Goal: Find specific page/section: Find specific page/section

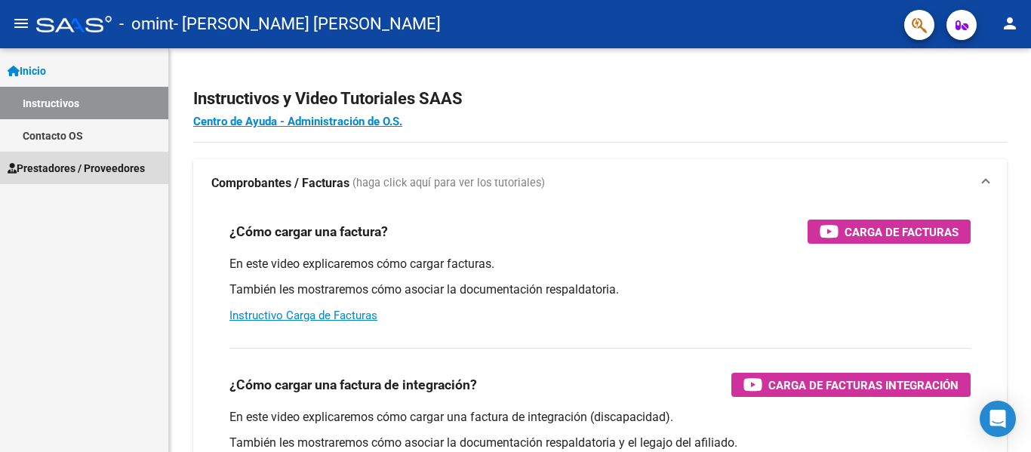
click at [105, 177] on link "Prestadores / Proveedores" at bounding box center [84, 168] width 168 height 32
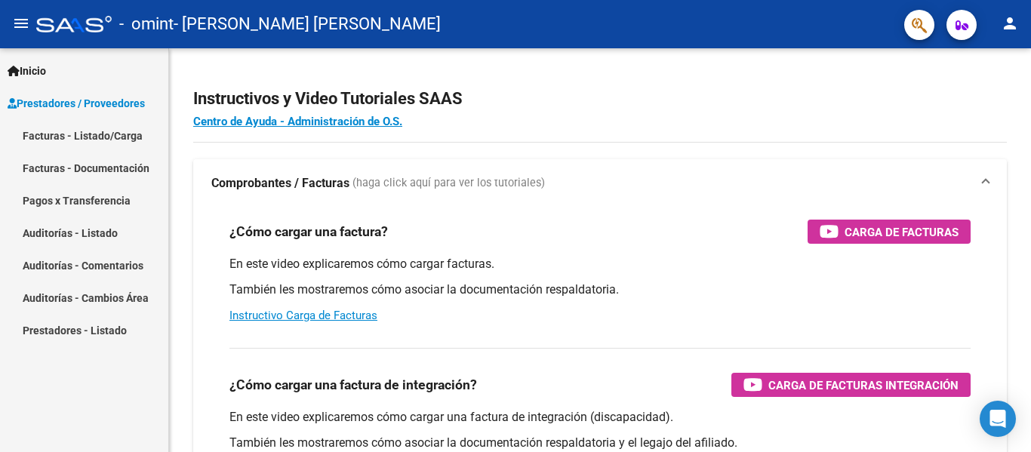
click at [119, 143] on link "Facturas - Listado/Carga" at bounding box center [84, 135] width 168 height 32
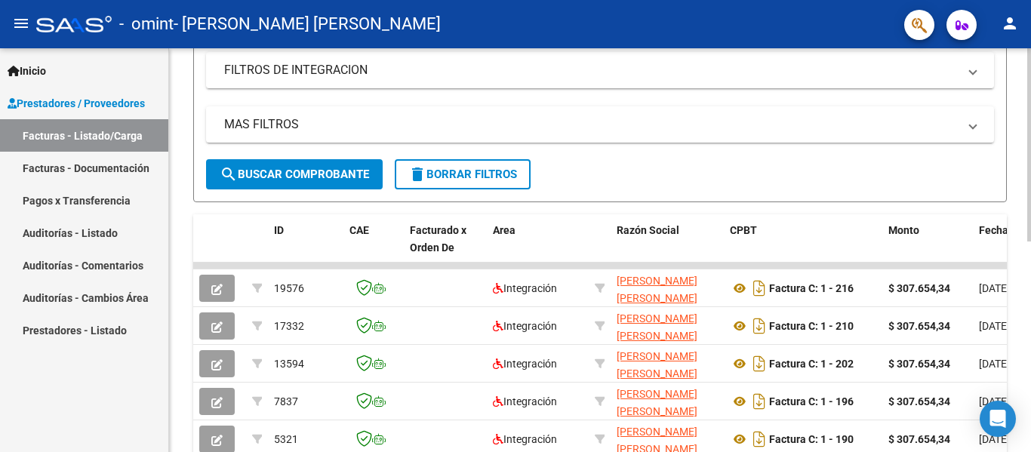
scroll to position [303, 0]
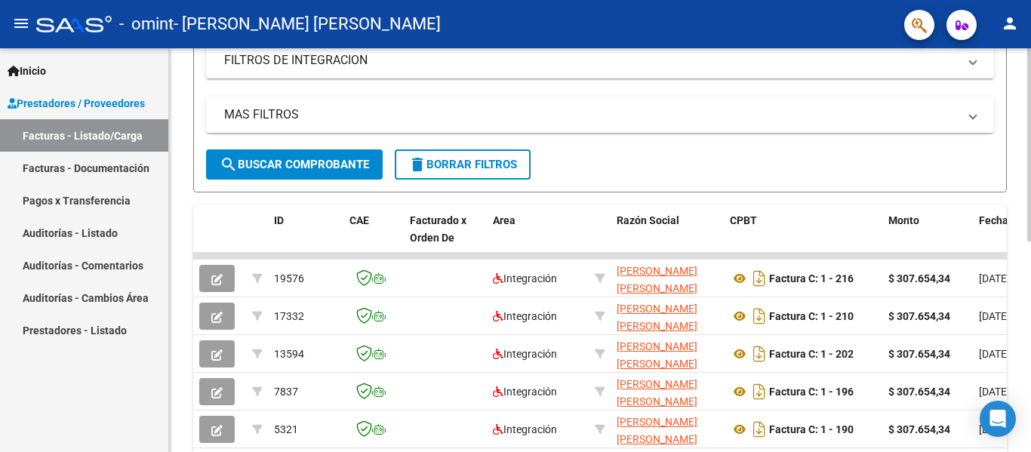
click at [1030, 256] on div at bounding box center [1029, 294] width 4 height 193
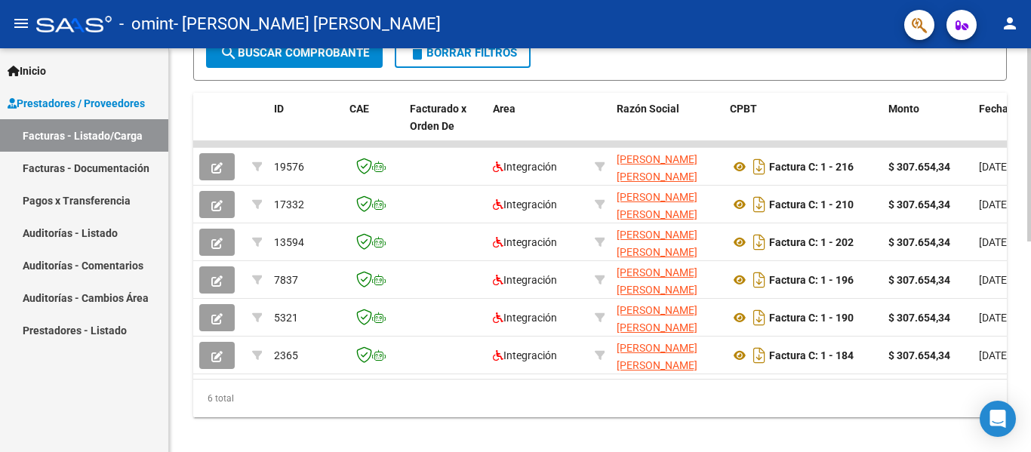
scroll to position [441, 0]
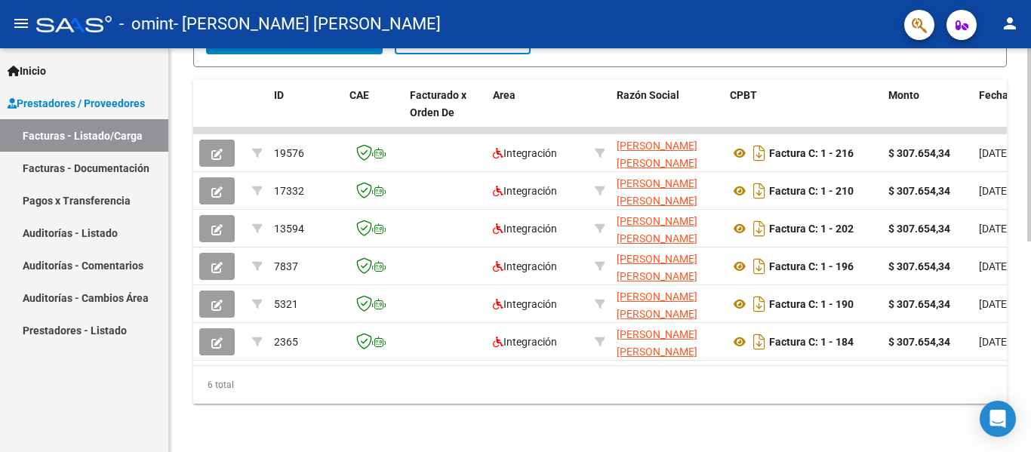
click at [1030, 297] on div at bounding box center [1029, 355] width 4 height 193
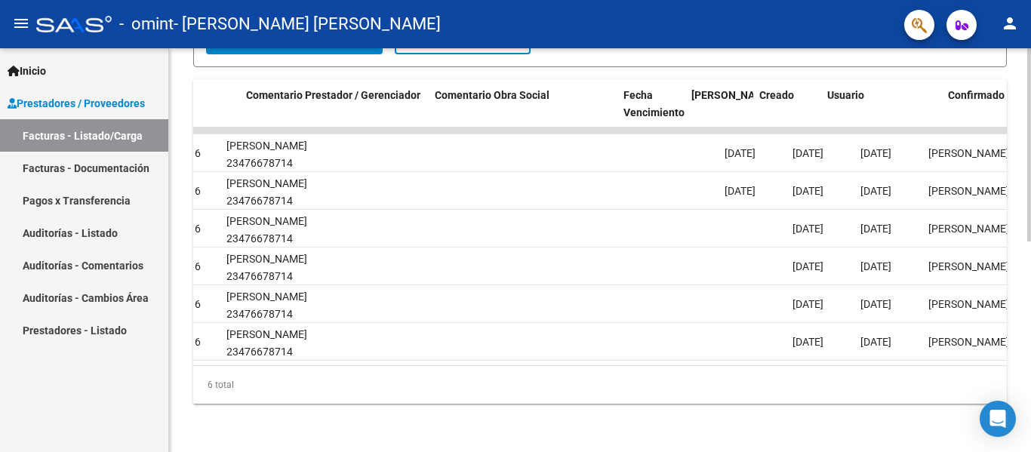
scroll to position [0, 2210]
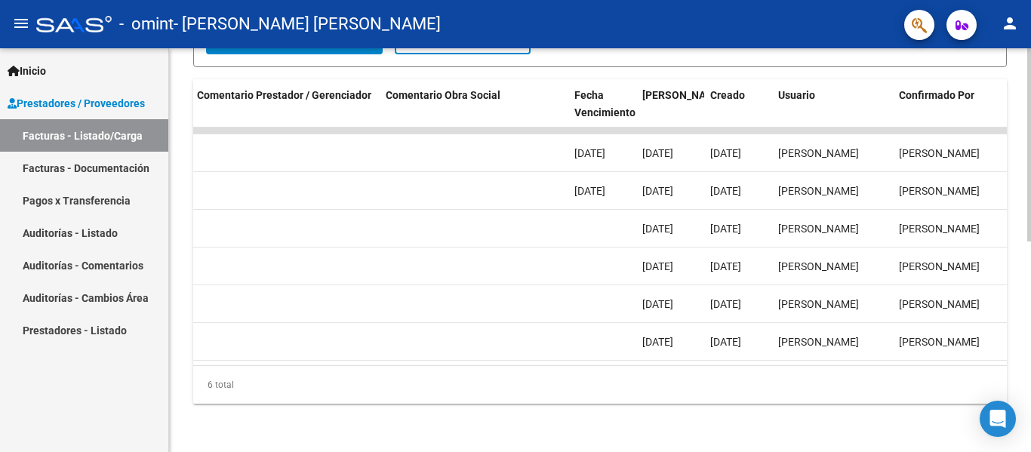
click at [926, 352] on datatable-body "19576 Integración [PERSON_NAME] [PERSON_NAME] 27384774704 Factura C: 1 - 216 $ …" at bounding box center [599, 247] width 813 height 238
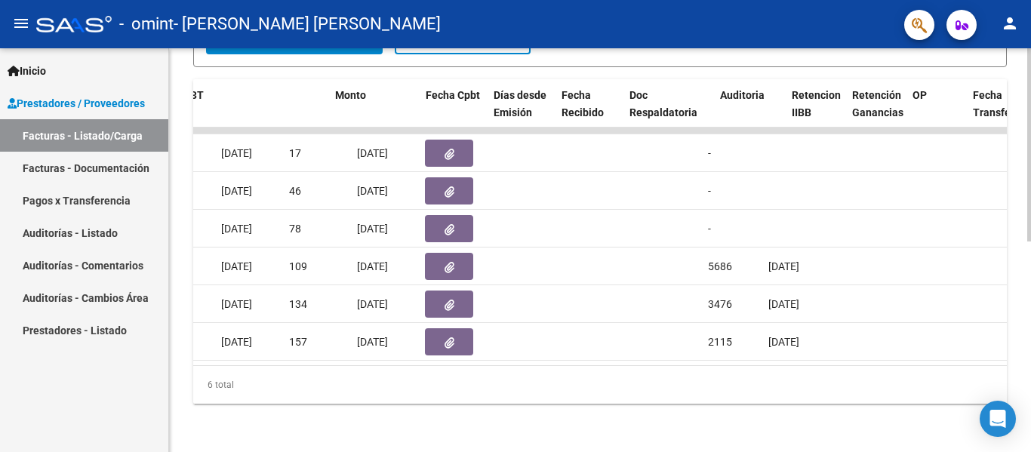
scroll to position [0, 321]
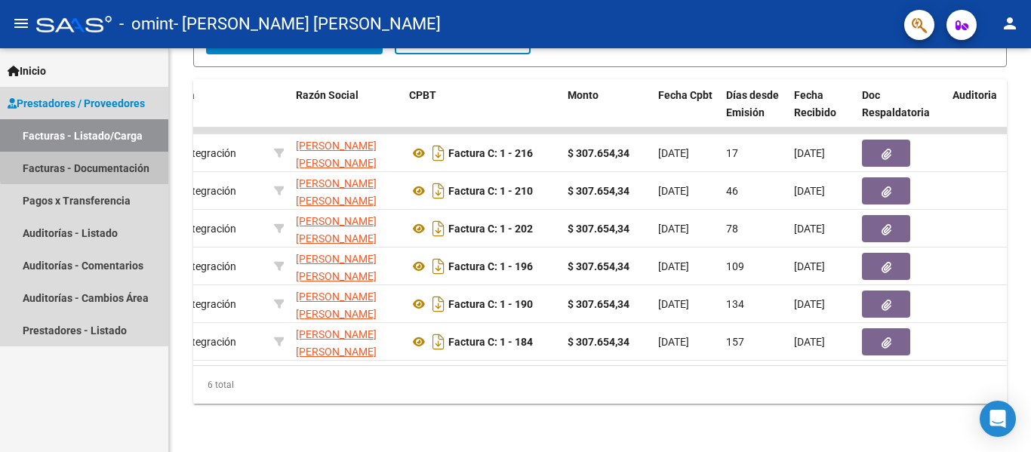
click at [119, 163] on link "Facturas - Documentación" at bounding box center [84, 168] width 168 height 32
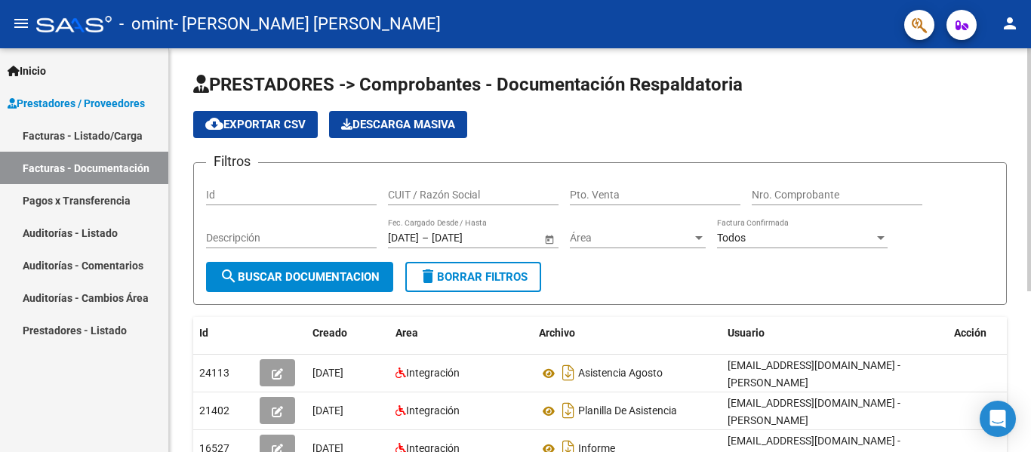
drag, startPoint x: 1021, startPoint y: 124, endPoint x: 1030, endPoint y: 122, distance: 9.3
click at [1030, 122] on div "PRESTADORES -> Comprobantes - Documentación Respaldatoria cloud_download Export…" at bounding box center [601, 379] width 865 height 662
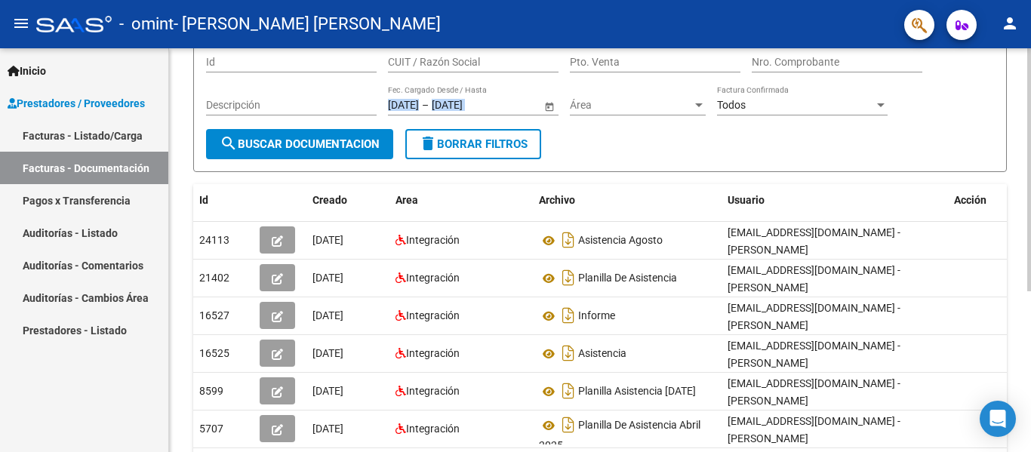
scroll to position [83, 0]
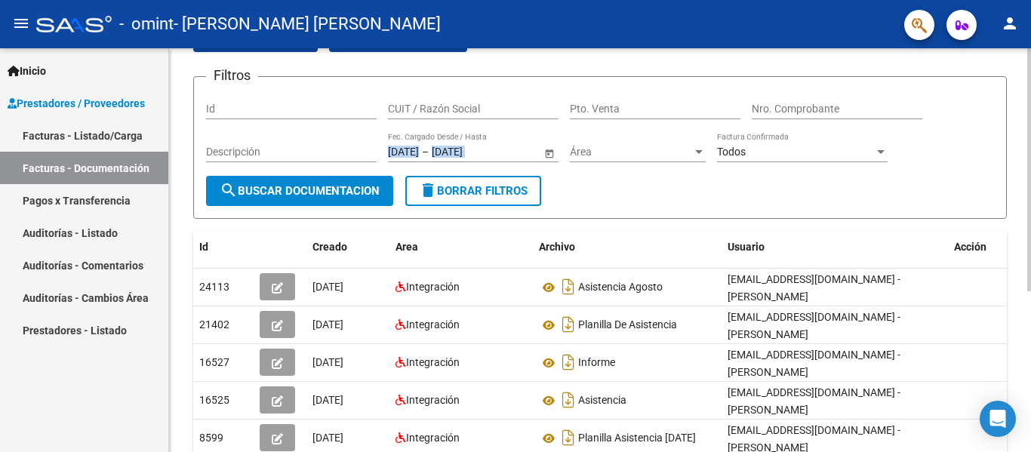
click at [1028, 172] on div at bounding box center [1029, 223] width 4 height 243
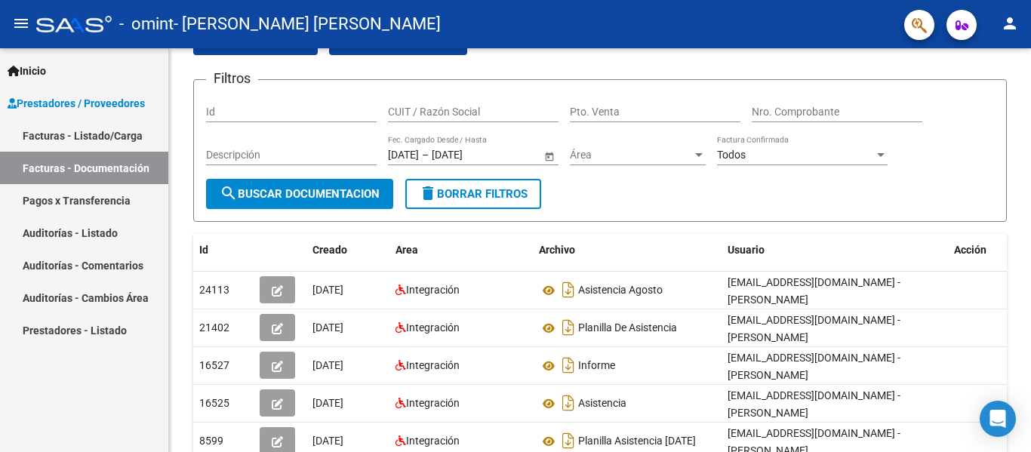
click at [0, 410] on div "Inicio Instructivos Contacto OS Prestadores / Proveedores Facturas - Listado/Ca…" at bounding box center [84, 250] width 168 height 404
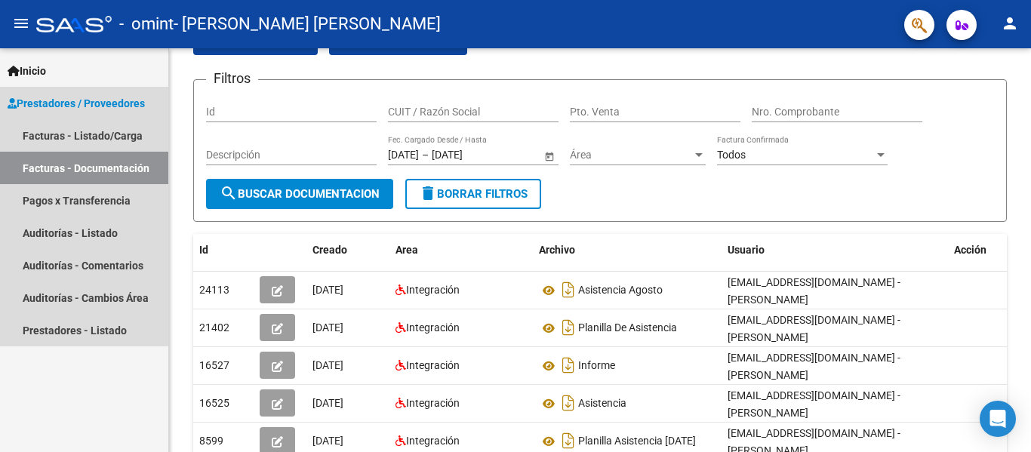
click at [103, 100] on span "Prestadores / Proveedores" at bounding box center [76, 103] width 137 height 17
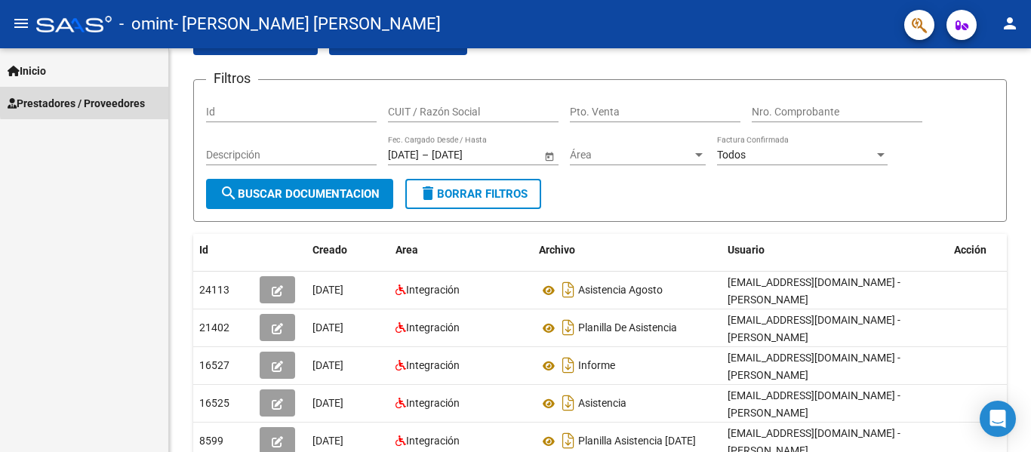
click at [103, 100] on span "Prestadores / Proveedores" at bounding box center [76, 103] width 137 height 17
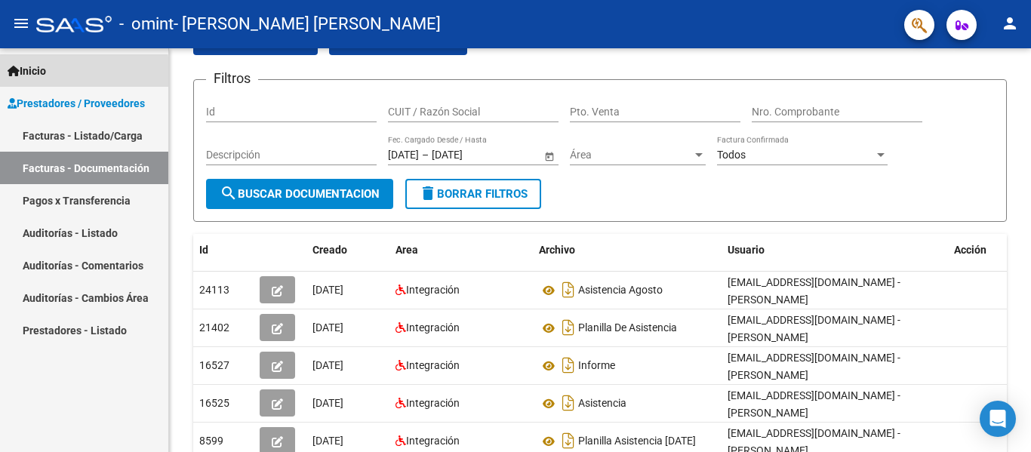
click at [71, 73] on link "Inicio" at bounding box center [84, 70] width 168 height 32
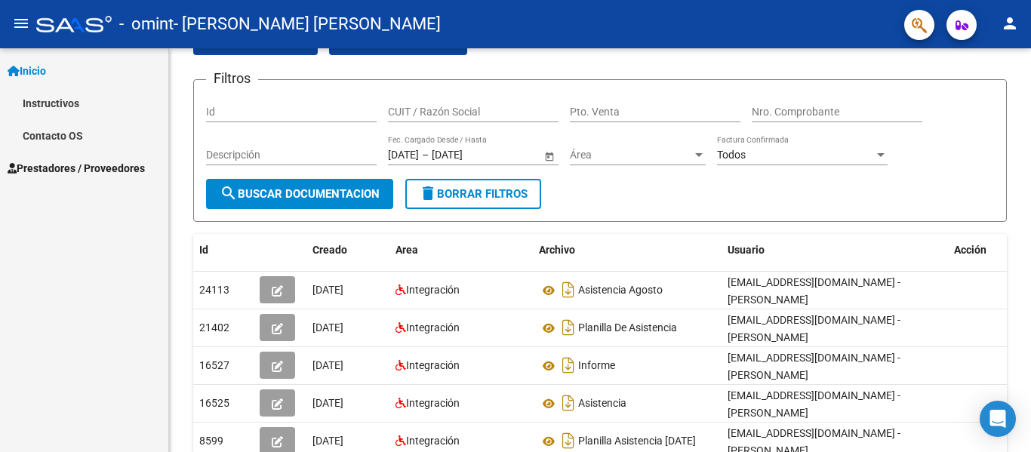
click at [65, 60] on link "Inicio" at bounding box center [84, 70] width 168 height 32
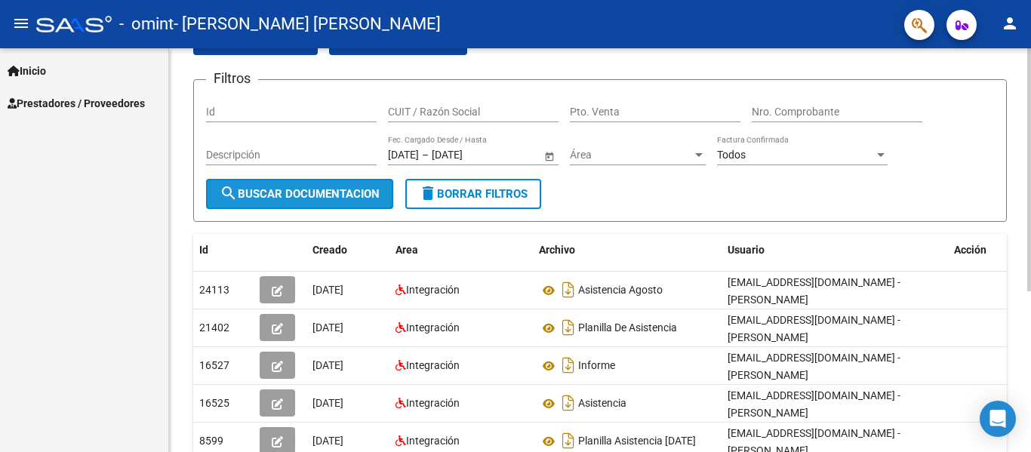
click at [279, 186] on button "search Buscar Documentacion" at bounding box center [299, 194] width 187 height 30
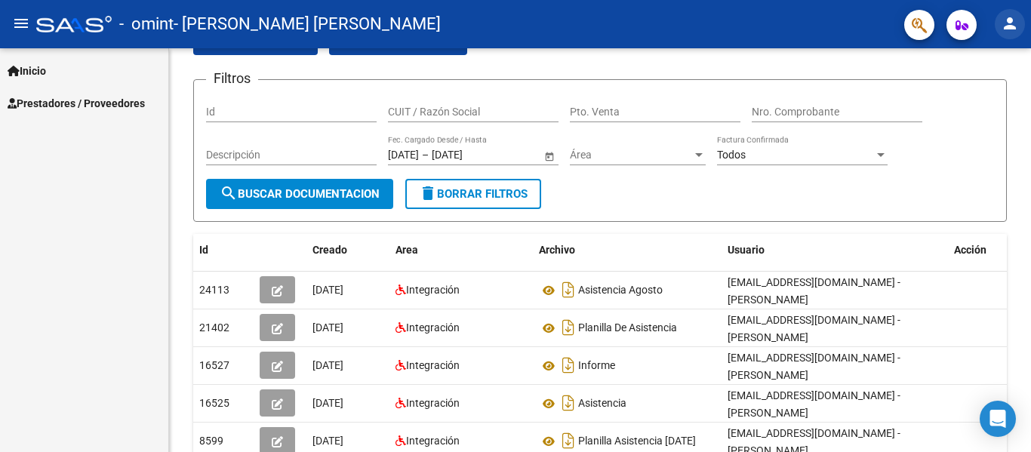
click at [1023, 19] on button "person" at bounding box center [1009, 24] width 30 height 30
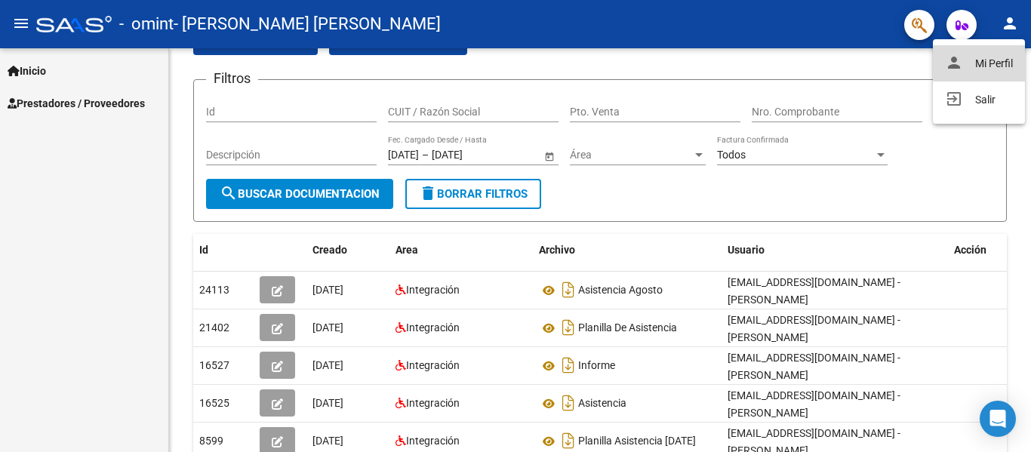
click at [994, 52] on button "person Mi Perfil" at bounding box center [979, 63] width 92 height 36
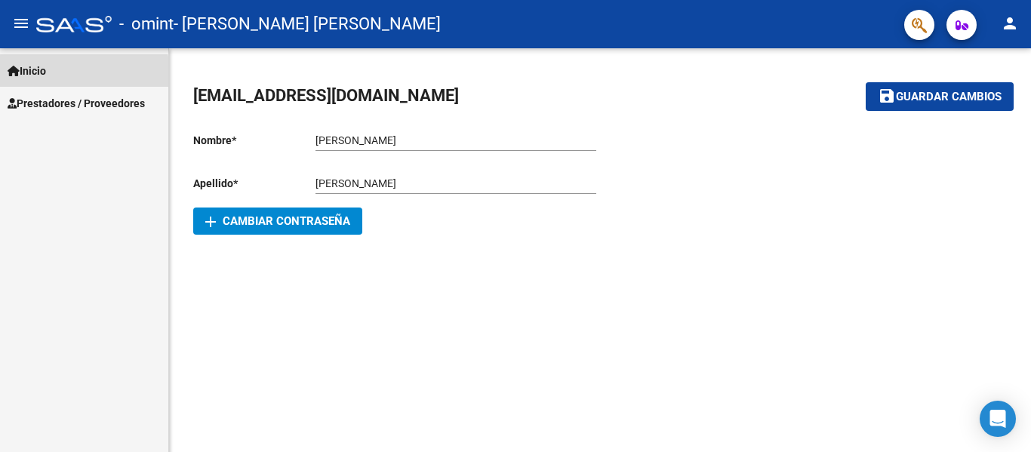
click at [45, 75] on span "Inicio" at bounding box center [27, 71] width 38 height 17
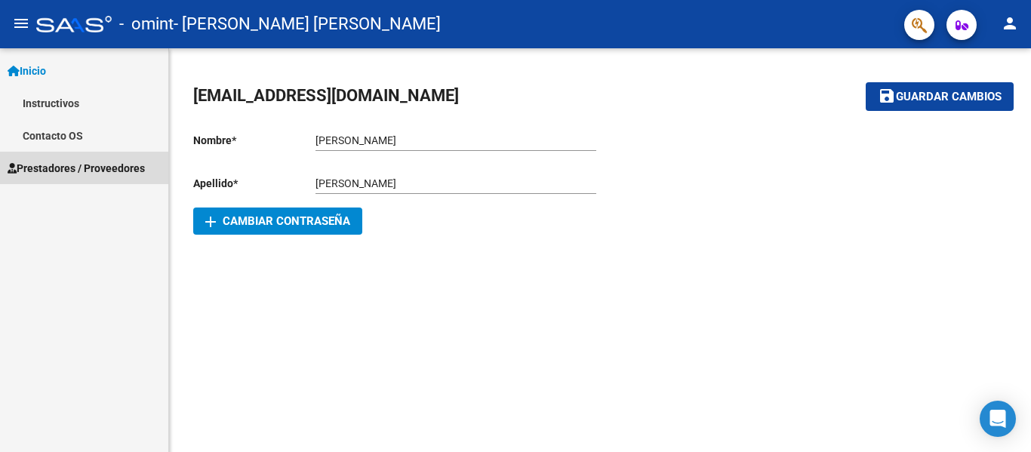
click at [78, 177] on link "Prestadores / Proveedores" at bounding box center [84, 168] width 168 height 32
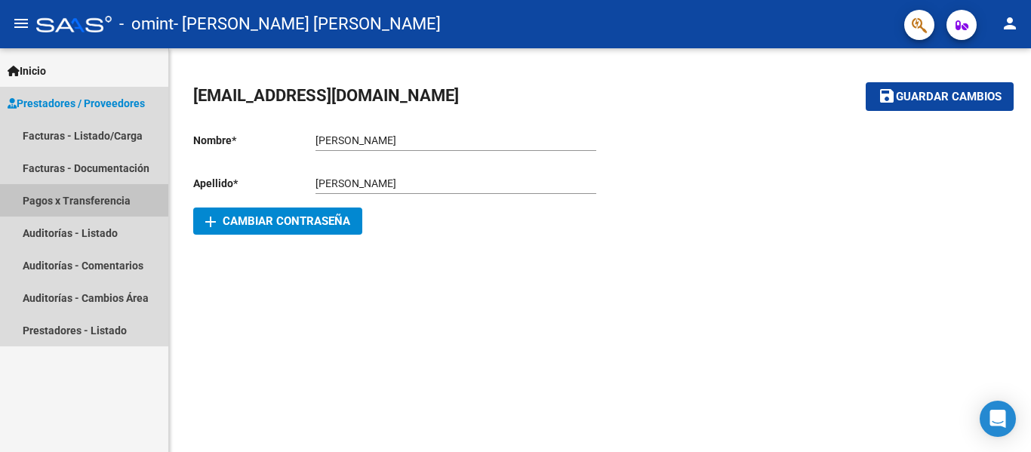
click at [103, 199] on link "Pagos x Transferencia" at bounding box center [84, 200] width 168 height 32
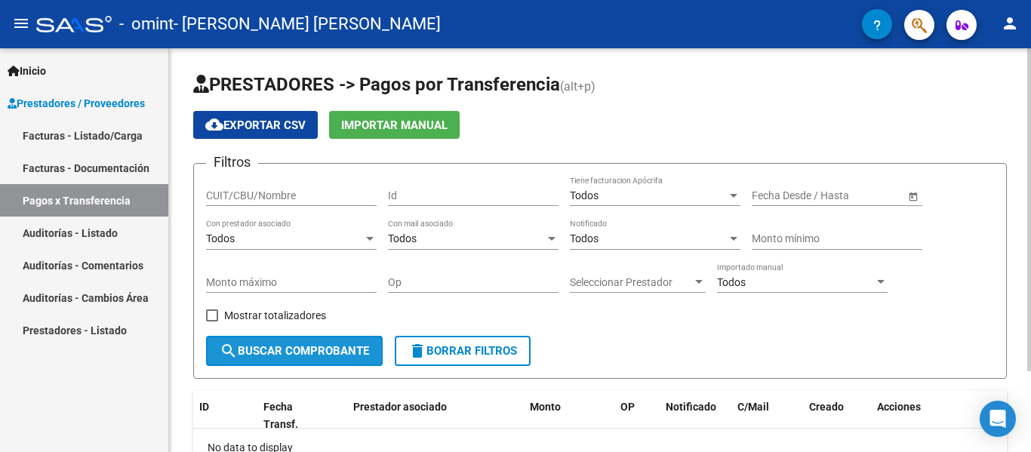
click at [309, 343] on button "search Buscar Comprobante" at bounding box center [294, 351] width 177 height 30
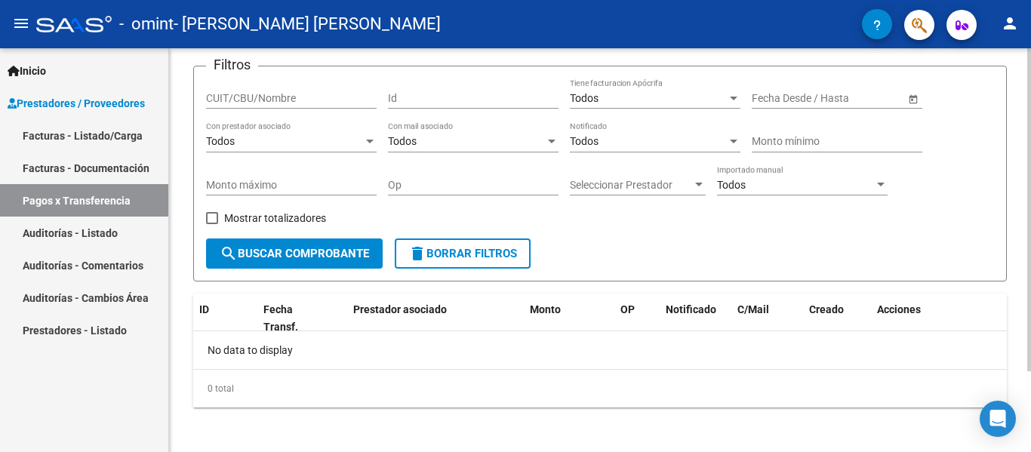
click at [1030, 315] on div at bounding box center [1029, 287] width 4 height 323
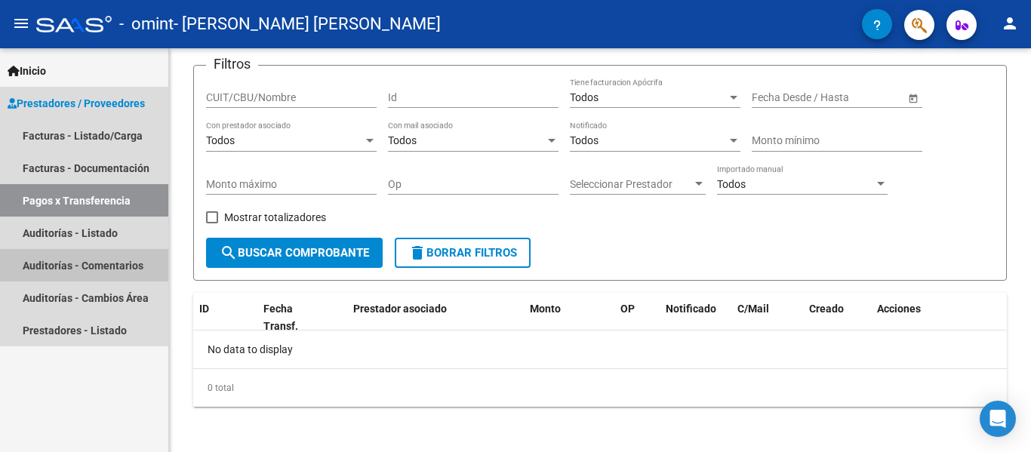
click at [102, 266] on link "Auditorías - Comentarios" at bounding box center [84, 265] width 168 height 32
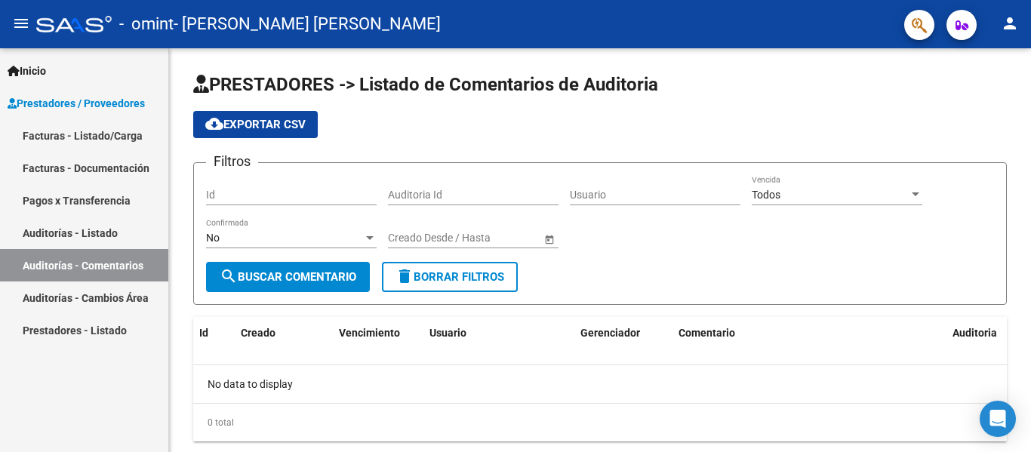
click at [107, 239] on link "Auditorías - Listado" at bounding box center [84, 233] width 168 height 32
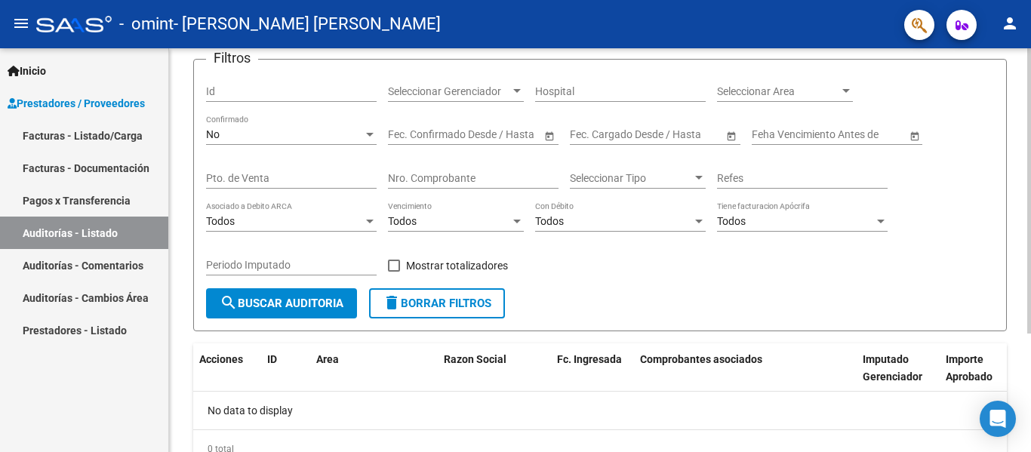
click at [1030, 250] on div at bounding box center [1029, 263] width 4 height 285
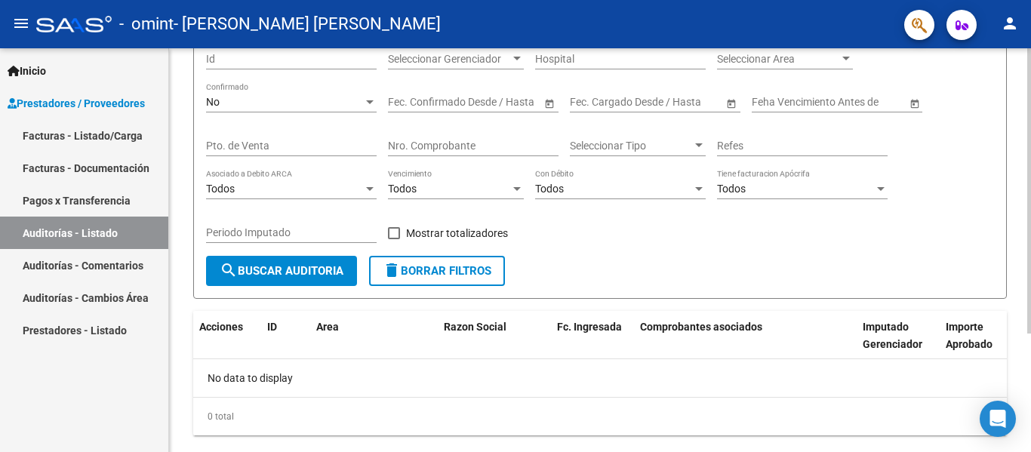
click at [1030, 272] on div at bounding box center [1029, 286] width 4 height 285
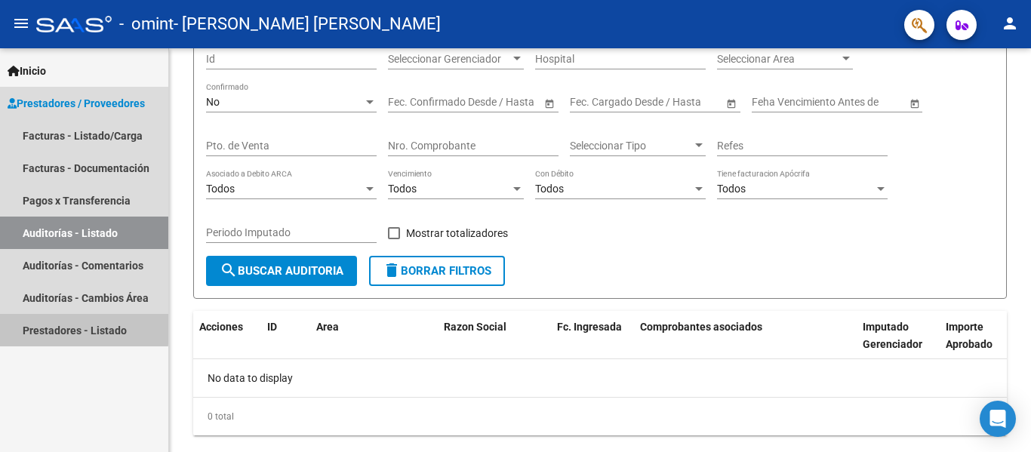
click at [67, 327] on link "Prestadores - Listado" at bounding box center [84, 330] width 168 height 32
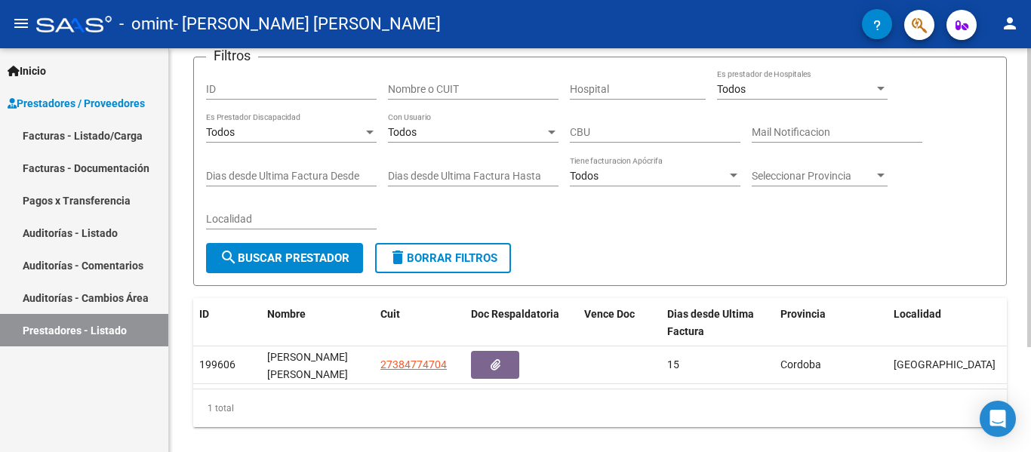
scroll to position [114, 0]
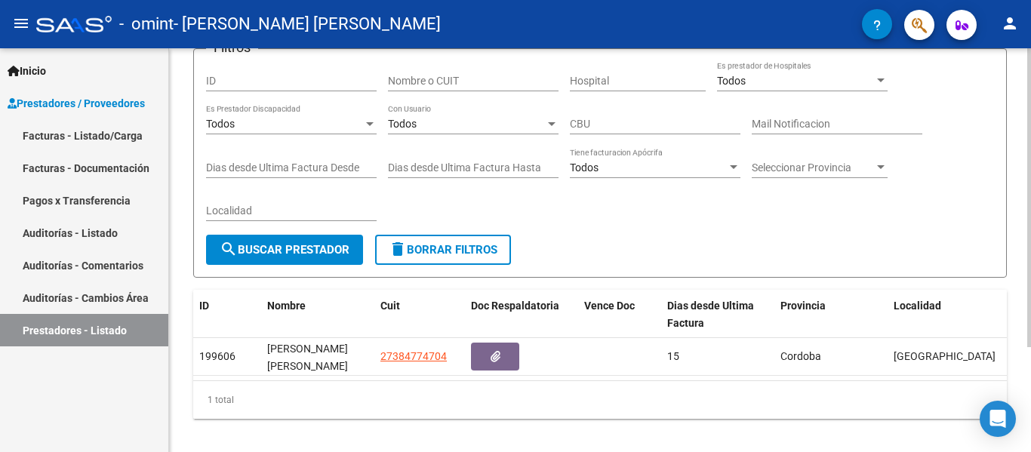
click at [1030, 258] on div at bounding box center [1029, 289] width 4 height 299
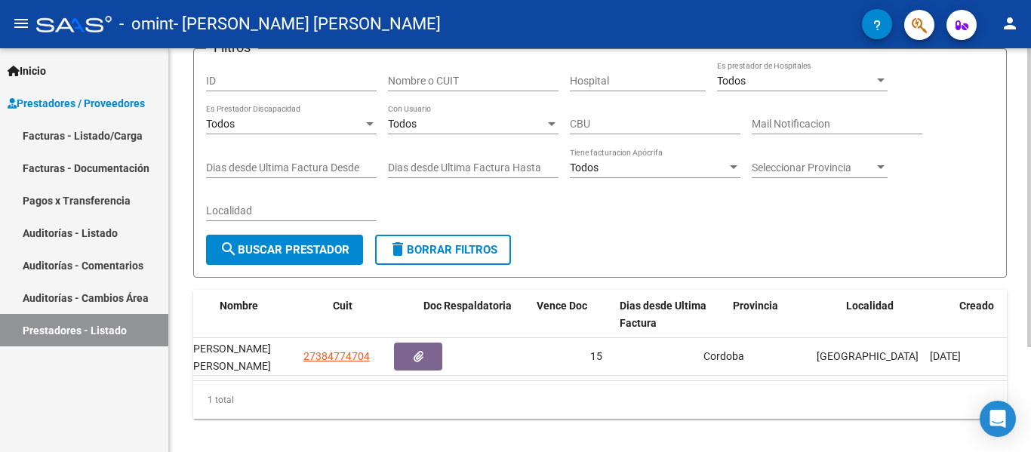
scroll to position [0, 0]
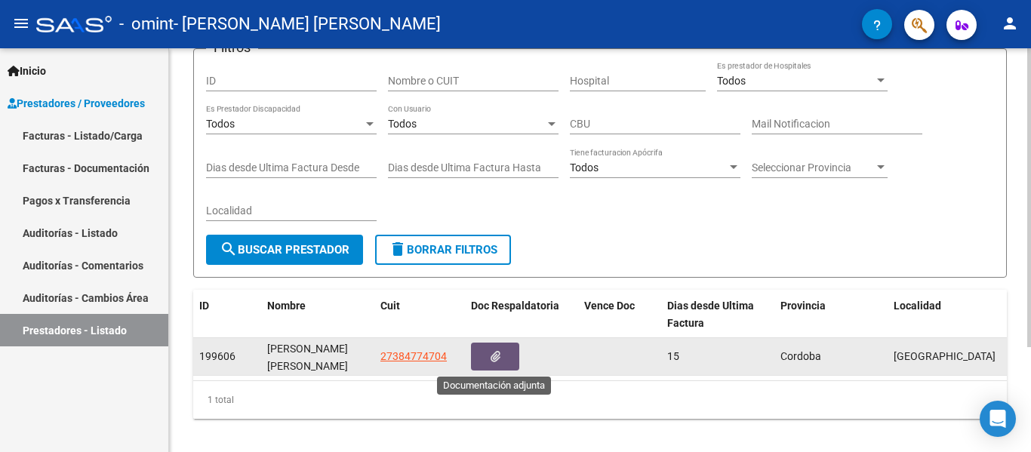
click at [484, 355] on button "button" at bounding box center [495, 357] width 48 height 28
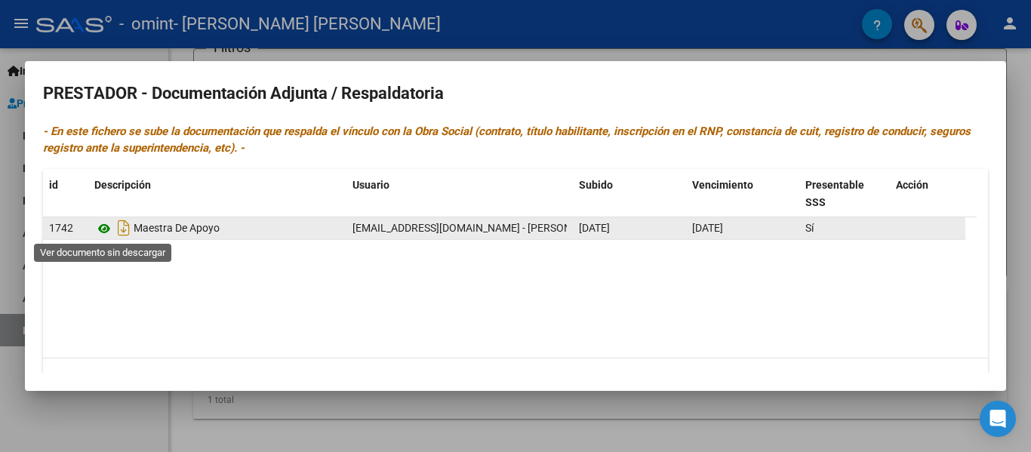
click at [103, 226] on icon at bounding box center [104, 229] width 20 height 18
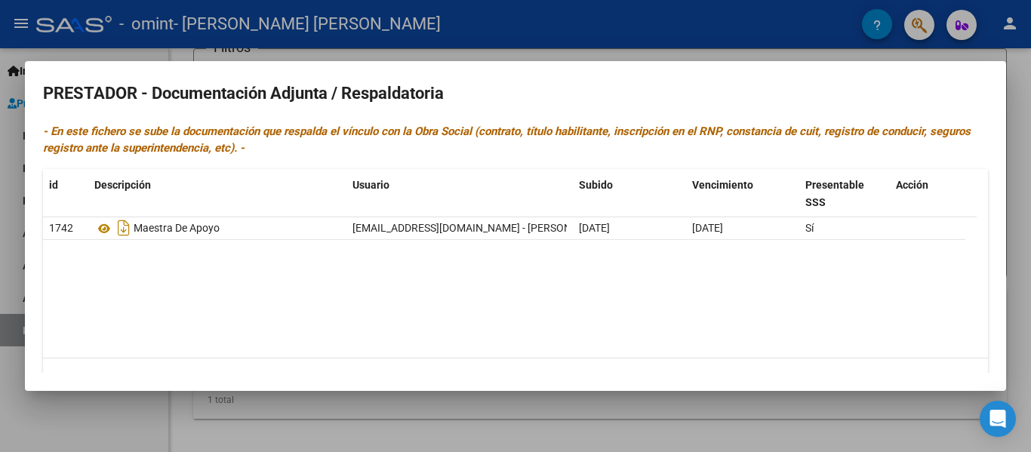
drag, startPoint x: 376, startPoint y: 132, endPoint x: 376, endPoint y: 144, distance: 12.1
click at [376, 144] on p "- En este fichero se sube la documentación que respalda el vínculo con la Obra …" at bounding box center [515, 140] width 945 height 34
drag, startPoint x: 376, startPoint y: 144, endPoint x: 380, endPoint y: 134, distance: 11.5
click at [380, 134] on p "- En este fichero se sube la documentación que respalda el vínculo con la Obra …" at bounding box center [515, 140] width 945 height 34
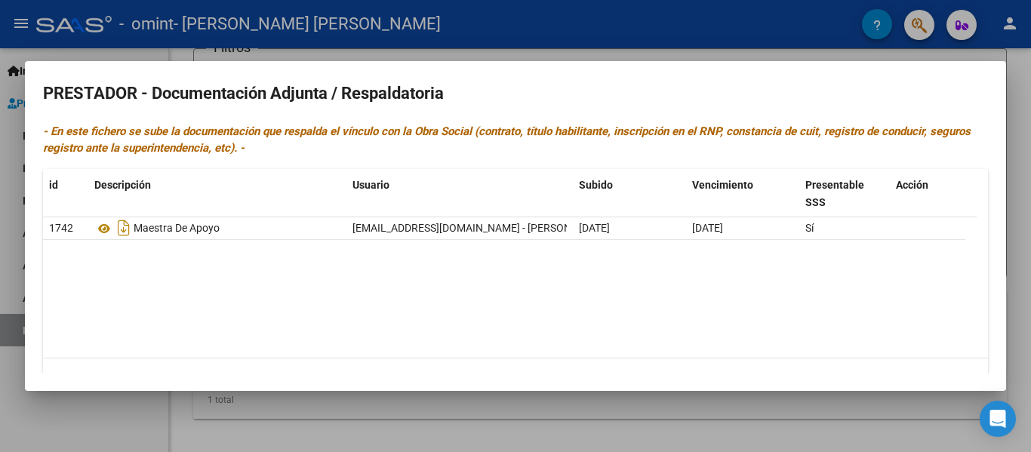
click at [380, 134] on icon "- En este fichero se sube la documentación que respalda el vínculo con la Obra …" at bounding box center [506, 139] width 927 height 31
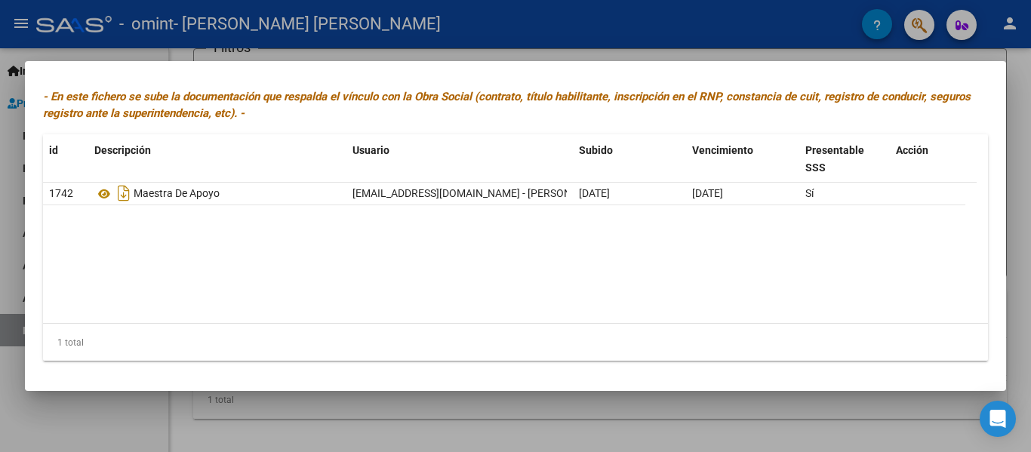
drag, startPoint x: 1009, startPoint y: 277, endPoint x: 991, endPoint y: 189, distance: 90.3
click at [991, 189] on div "PRESTADOR - Documentación Adjunta / Respaldatoria - En este fichero se sube la …" at bounding box center [515, 226] width 1031 height 452
click at [1030, 124] on div at bounding box center [515, 226] width 1031 height 452
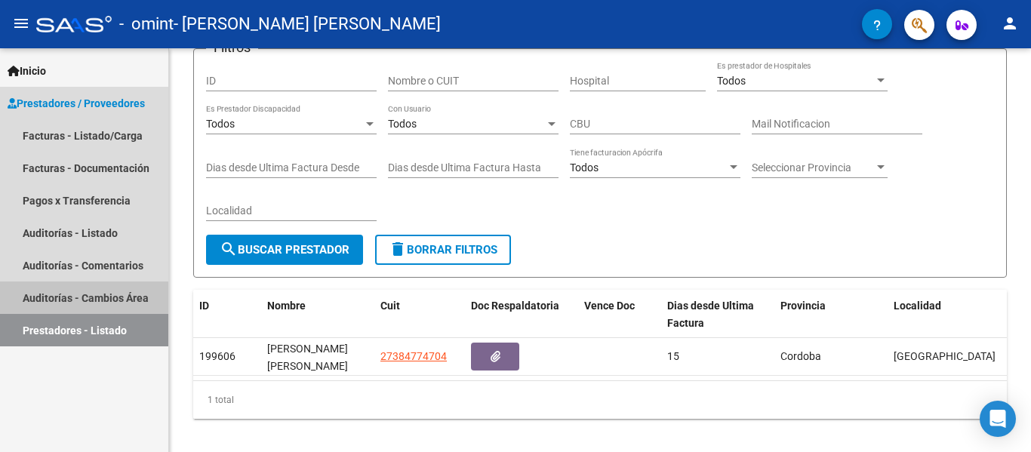
click at [81, 293] on link "Auditorías - Cambios Área" at bounding box center [84, 297] width 168 height 32
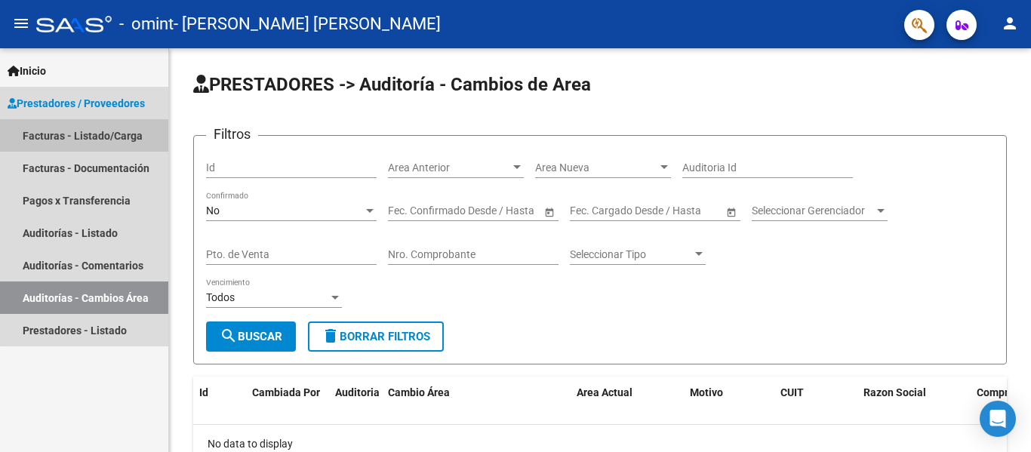
click at [124, 129] on link "Facturas - Listado/Carga" at bounding box center [84, 135] width 168 height 32
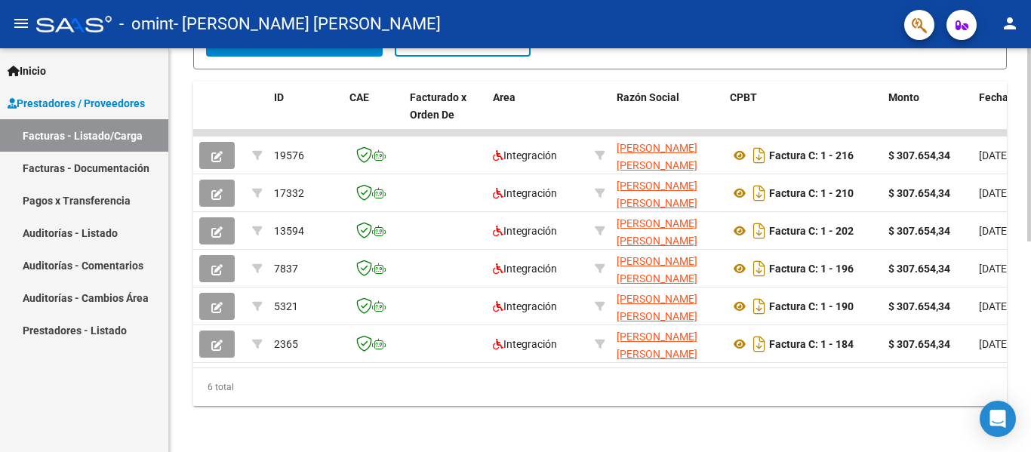
scroll to position [441, 0]
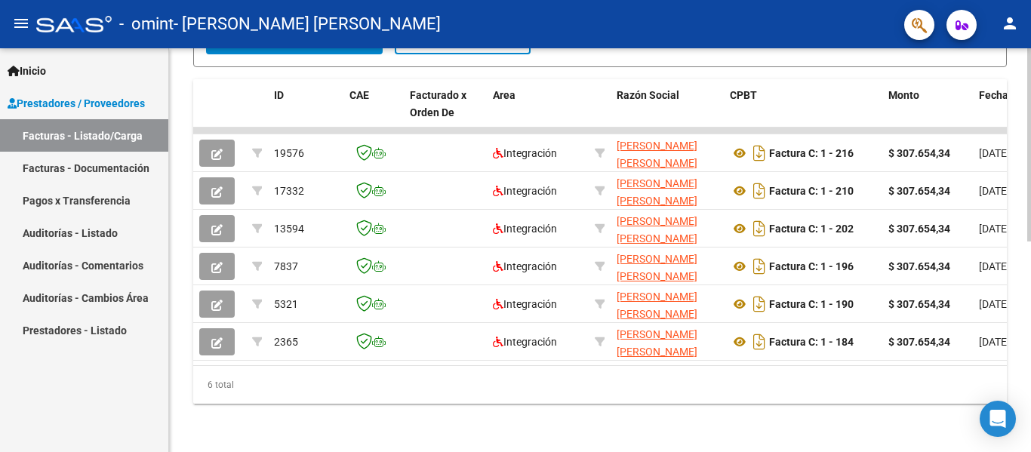
click at [1027, 383] on div at bounding box center [1029, 355] width 4 height 193
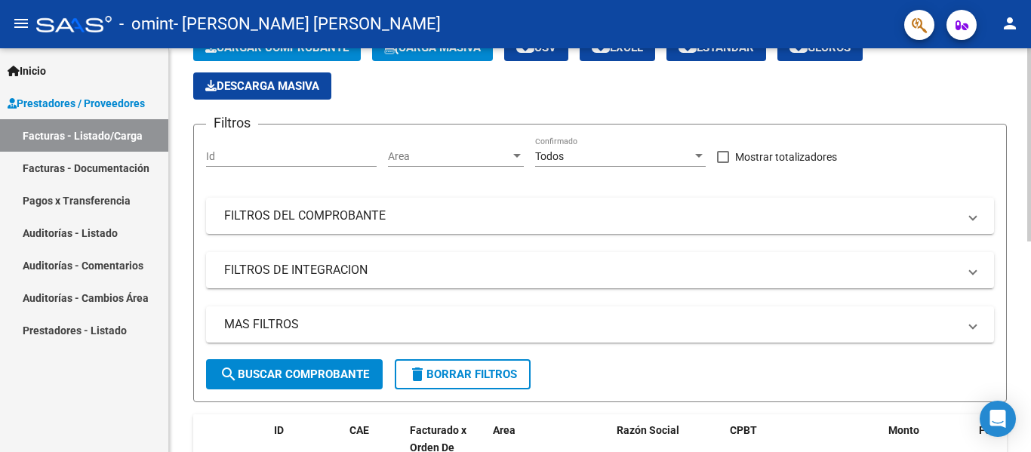
click at [1030, 157] on div at bounding box center [1029, 190] width 4 height 193
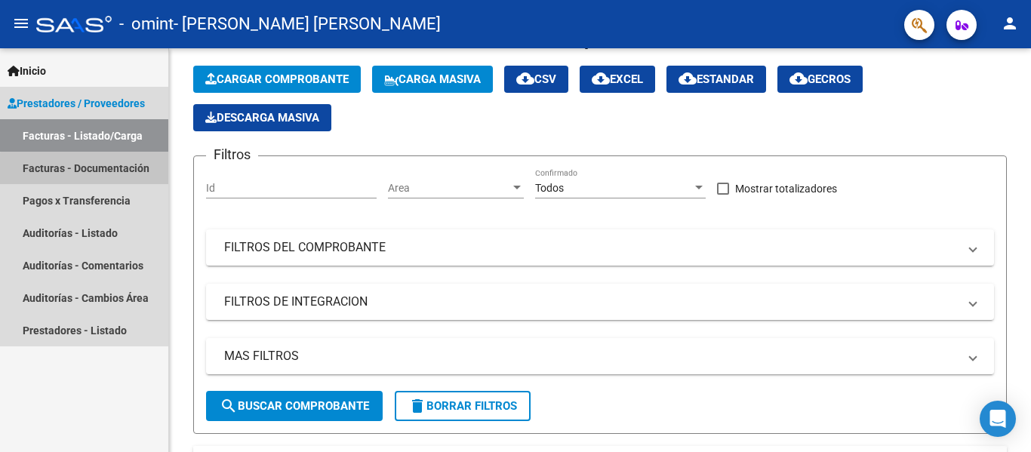
click at [102, 183] on link "Facturas - Documentación" at bounding box center [84, 168] width 168 height 32
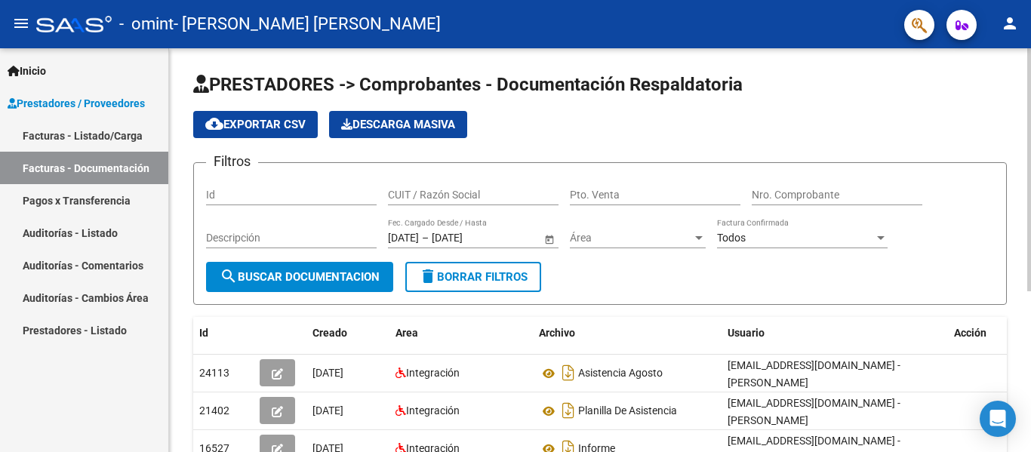
click at [987, 160] on div "PRESTADORES -> Comprobantes - Documentación Respaldatoria cloud_download Export…" at bounding box center [601, 379] width 865 height 662
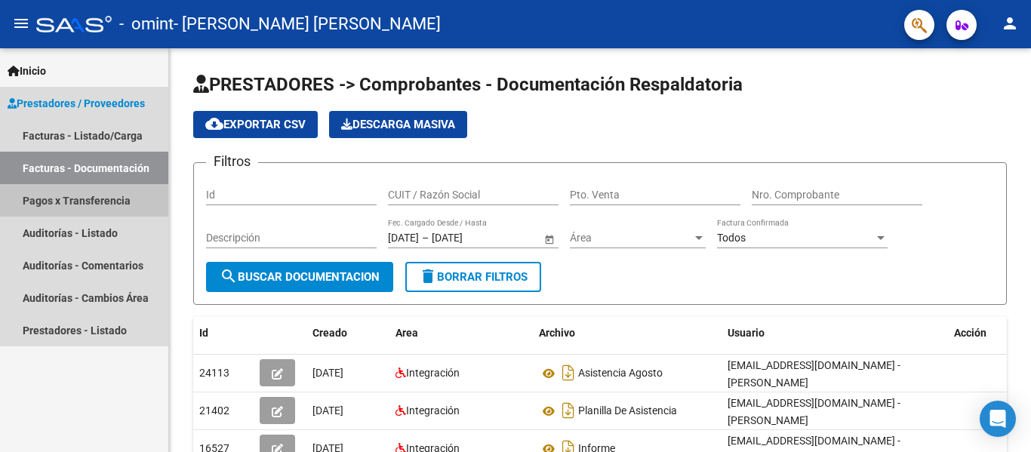
click at [71, 198] on link "Pagos x Transferencia" at bounding box center [84, 200] width 168 height 32
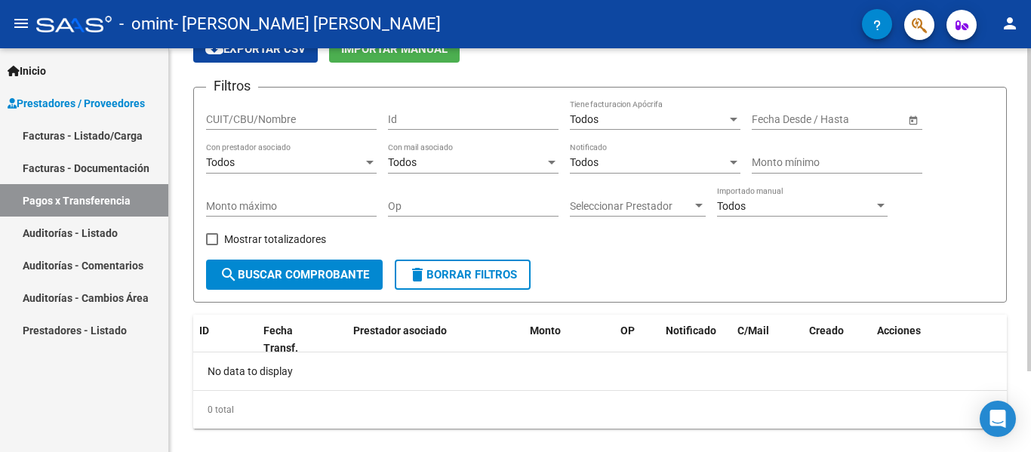
scroll to position [101, 0]
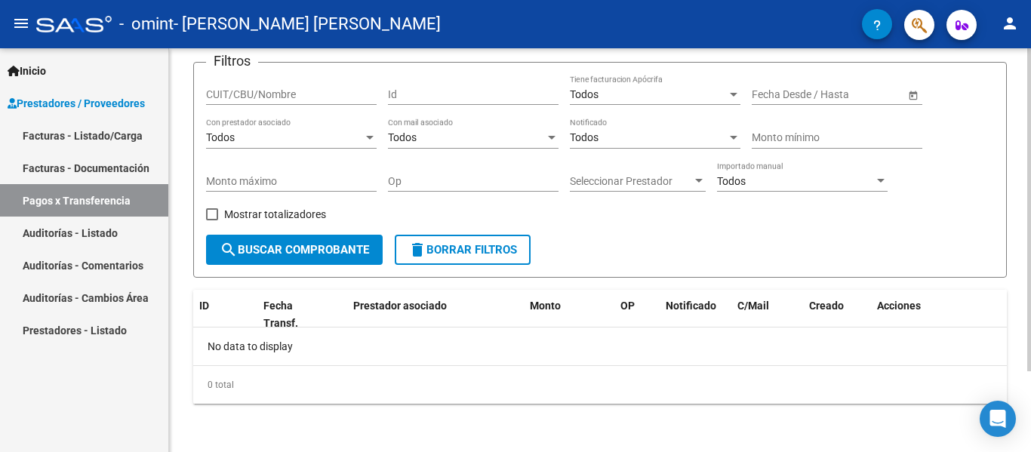
click at [1030, 224] on div at bounding box center [1029, 290] width 4 height 323
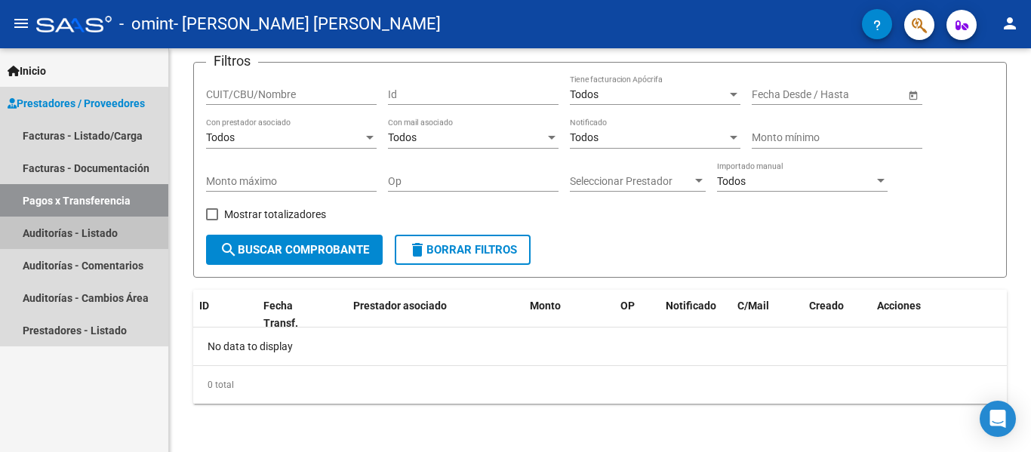
click at [70, 234] on link "Auditorías - Listado" at bounding box center [84, 233] width 168 height 32
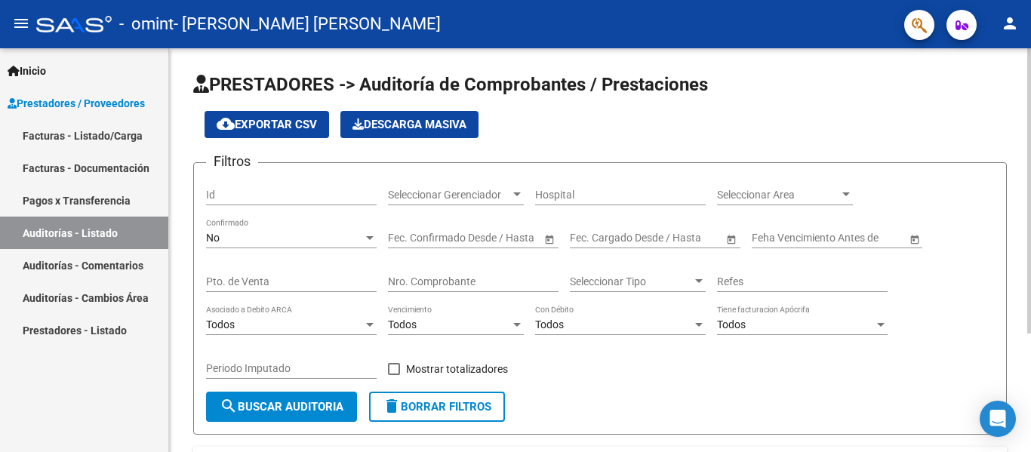
click at [1030, 281] on div at bounding box center [1029, 190] width 4 height 285
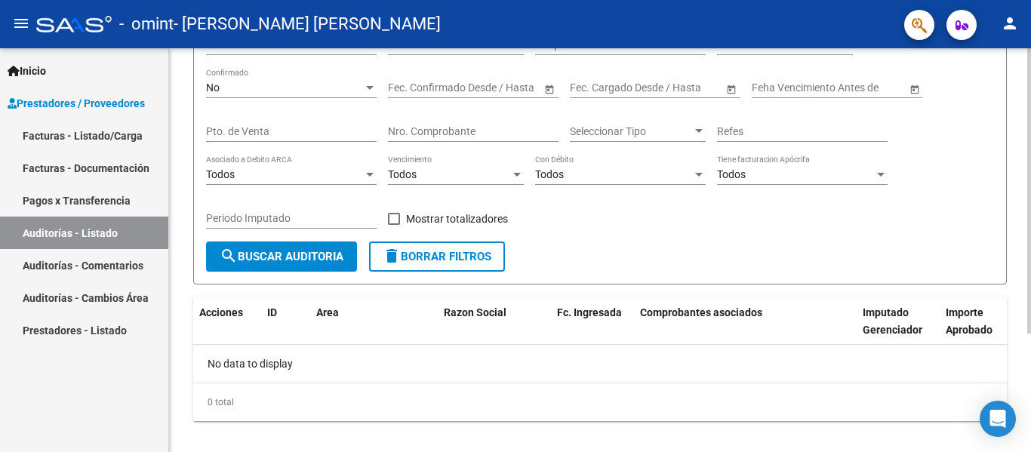
scroll to position [155, 0]
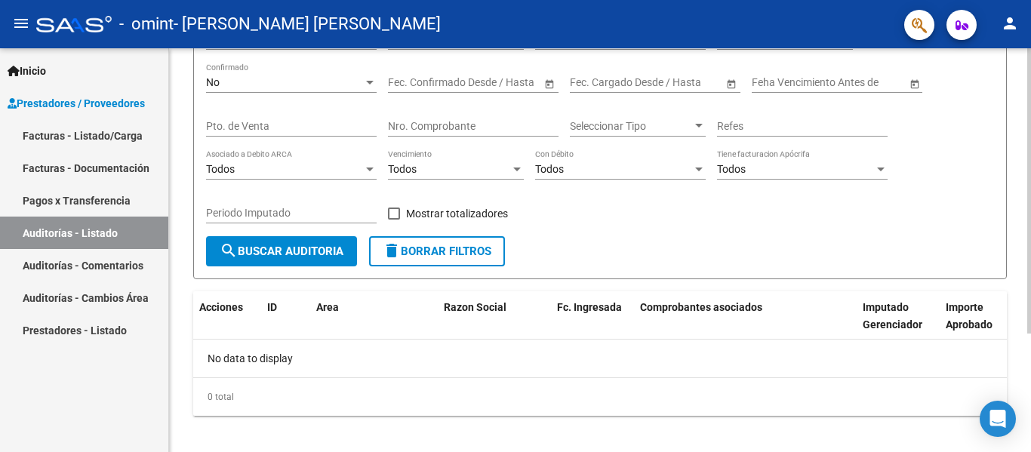
click at [1030, 385] on div at bounding box center [1029, 300] width 4 height 285
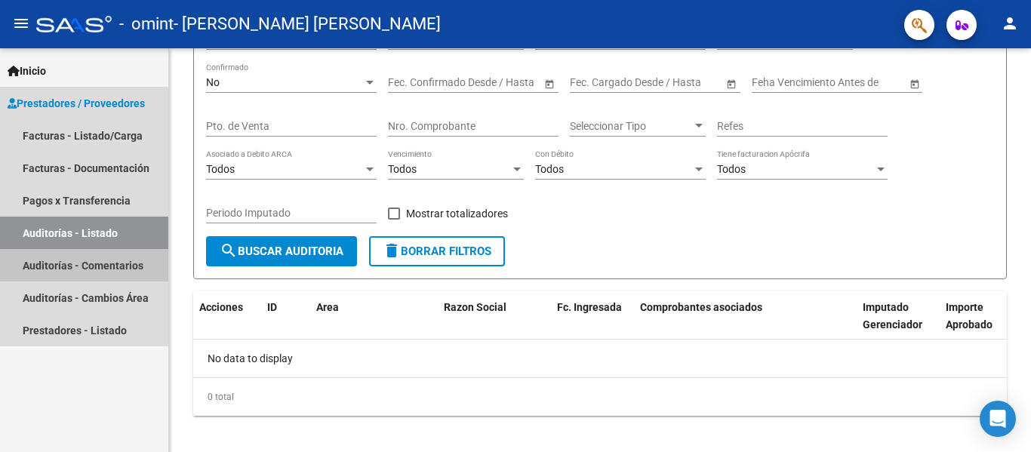
click at [137, 267] on link "Auditorías - Comentarios" at bounding box center [84, 265] width 168 height 32
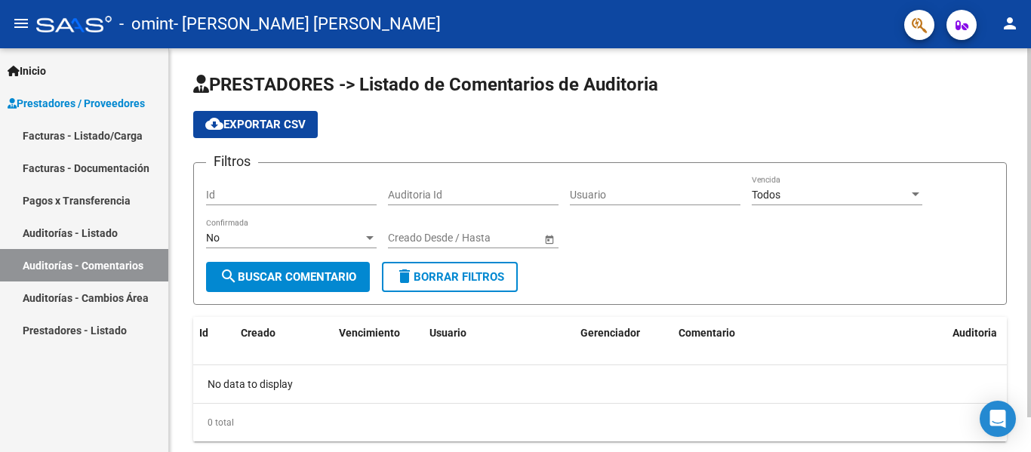
scroll to position [38, 0]
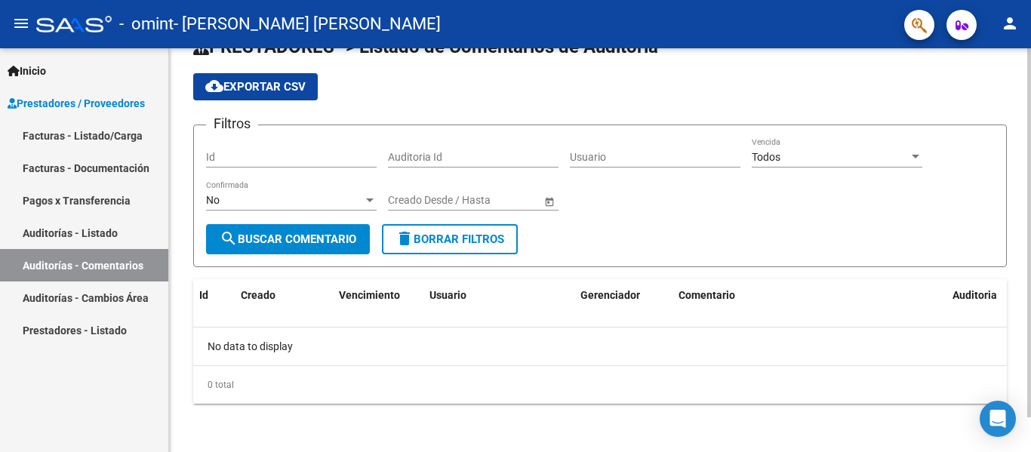
click at [1008, 253] on div "PRESTADORES -> Listado de Comentarios de Auditoria cloud_download Exportar CSV …" at bounding box center [601, 231] width 865 height 441
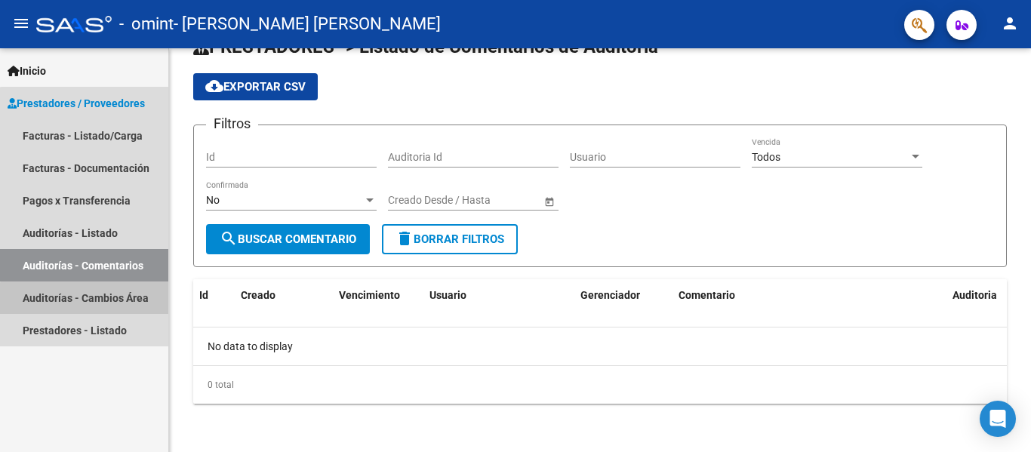
click at [124, 313] on link "Auditorías - Cambios Área" at bounding box center [84, 297] width 168 height 32
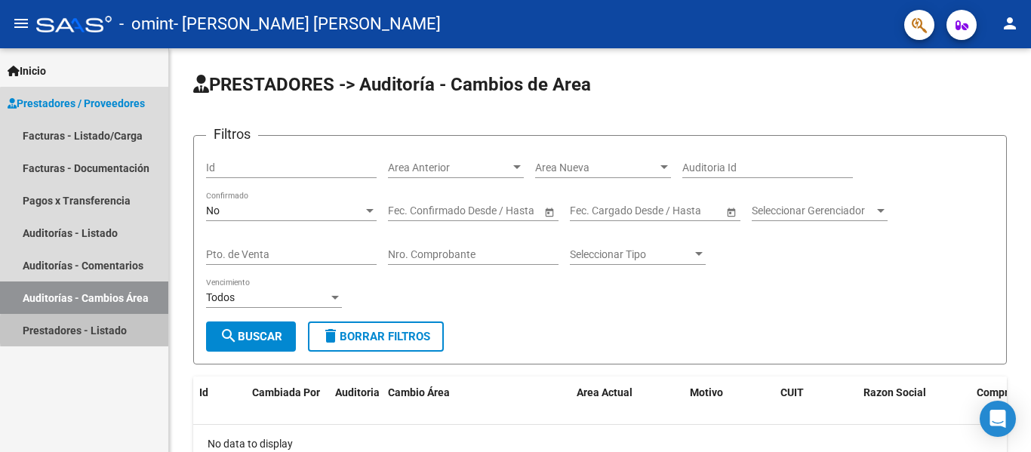
click at [124, 330] on link "Prestadores - Listado" at bounding box center [84, 330] width 168 height 32
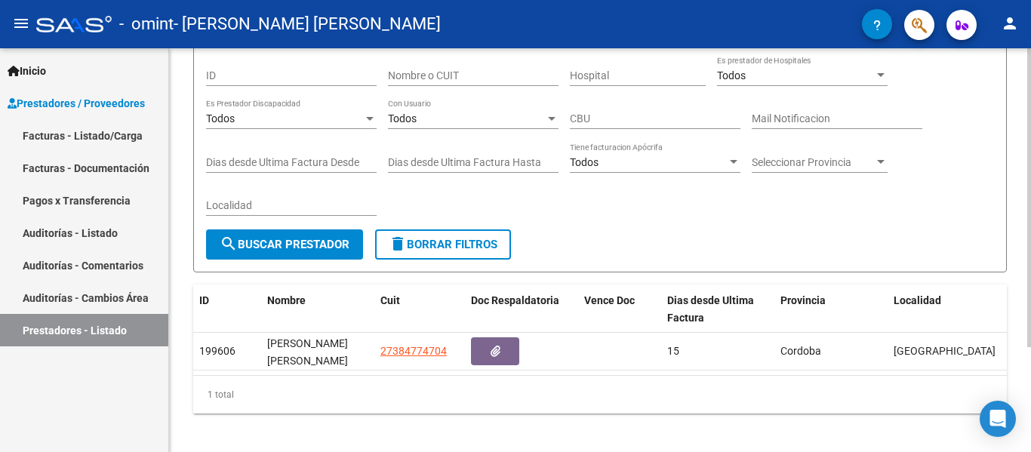
scroll to position [124, 0]
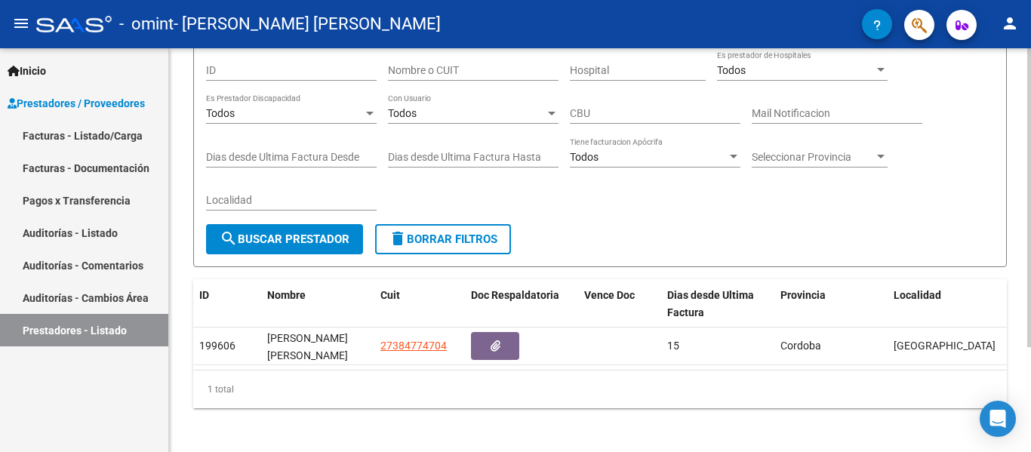
click at [1029, 214] on div at bounding box center [1029, 298] width 4 height 299
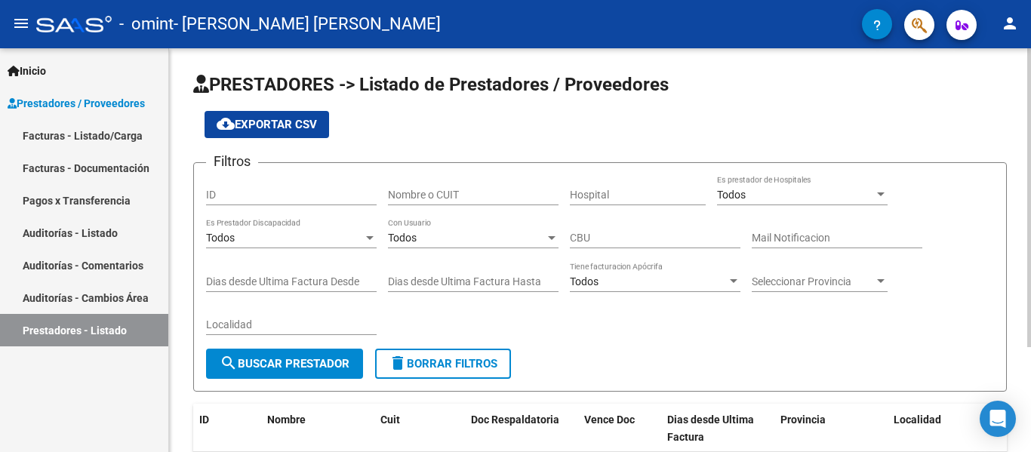
click at [1026, 92] on div "PRESTADORES -> Listado de Prestadores / Proveedores cloud_download Exportar CSV…" at bounding box center [601, 314] width 865 height 533
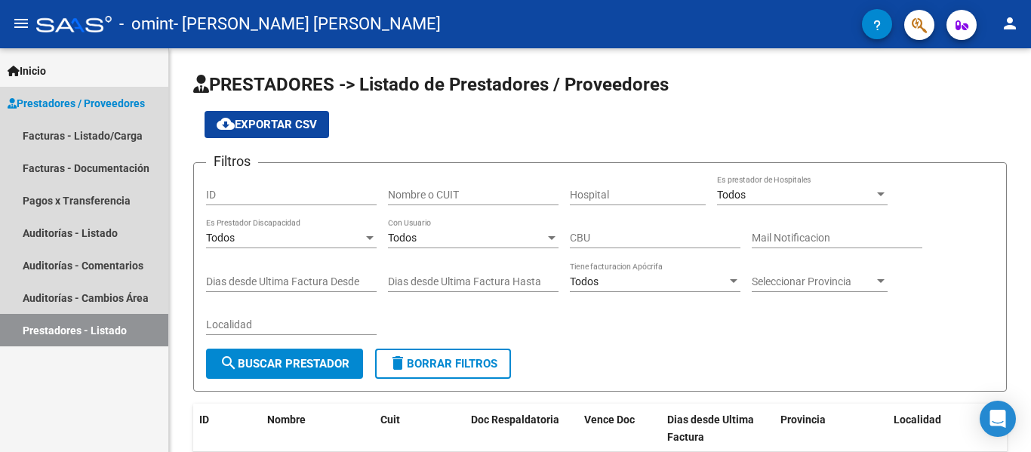
click at [63, 115] on link "Prestadores / Proveedores" at bounding box center [84, 103] width 168 height 32
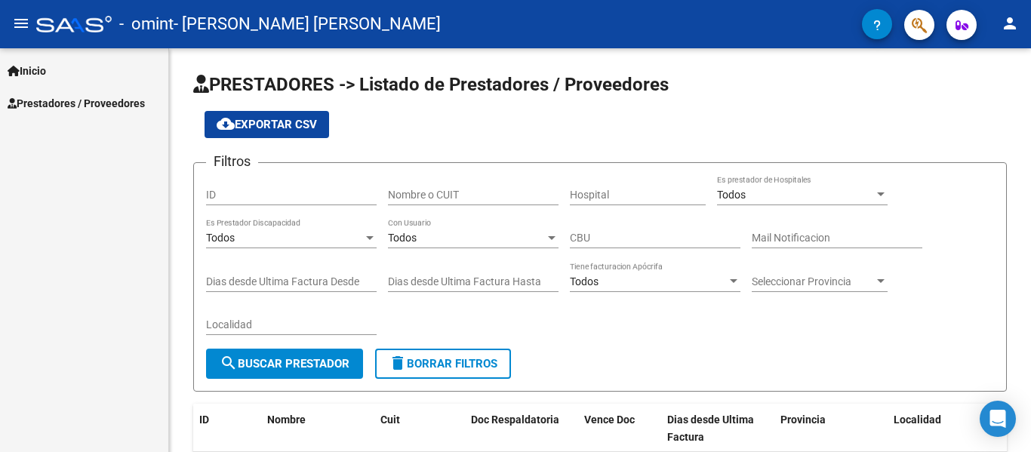
click at [63, 123] on div "Inicio Instructivos Contacto OS Prestadores / Proveedores Facturas - Listado/Ca…" at bounding box center [84, 250] width 168 height 404
click at [70, 113] on link "Prestadores / Proveedores" at bounding box center [84, 103] width 168 height 32
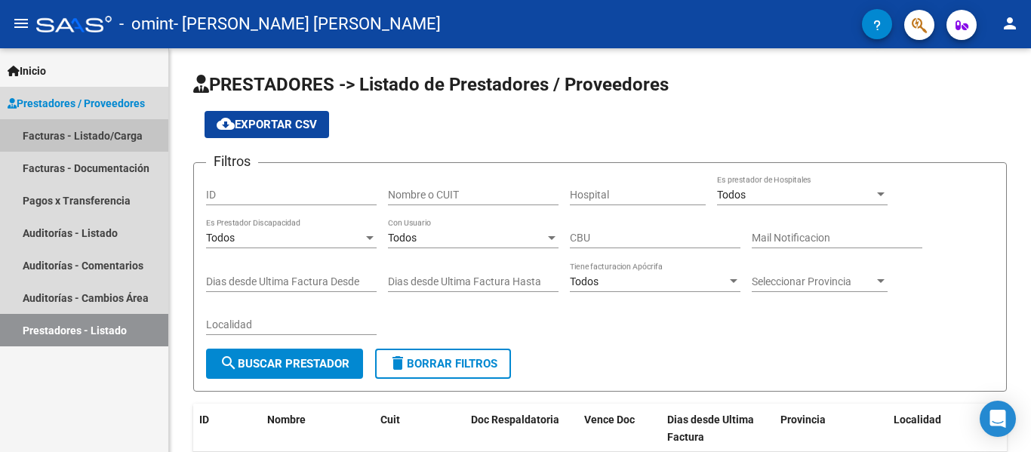
click at [109, 127] on link "Facturas - Listado/Carga" at bounding box center [84, 135] width 168 height 32
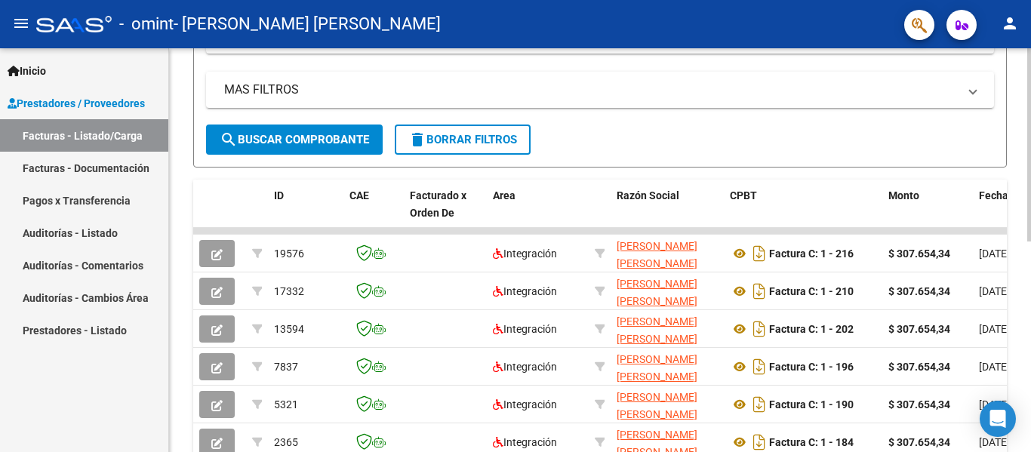
scroll to position [340, 0]
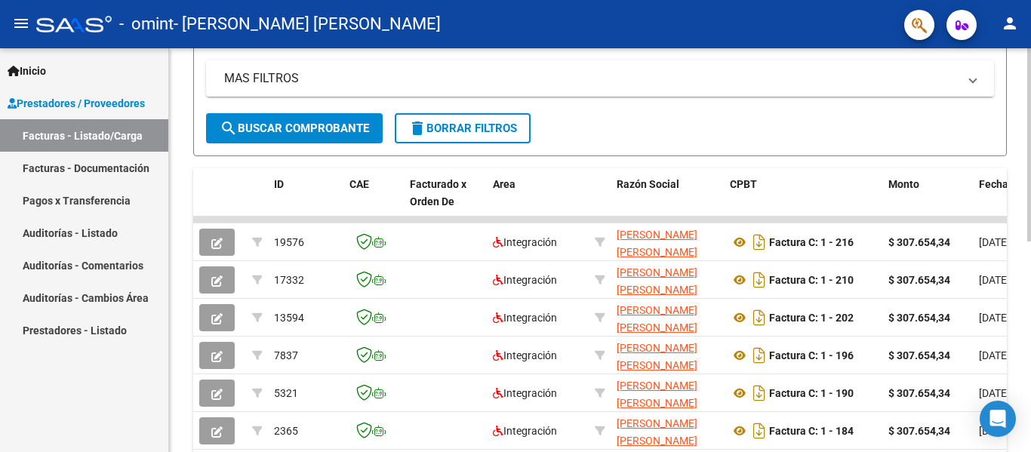
click at [1028, 355] on div at bounding box center [1029, 311] width 4 height 193
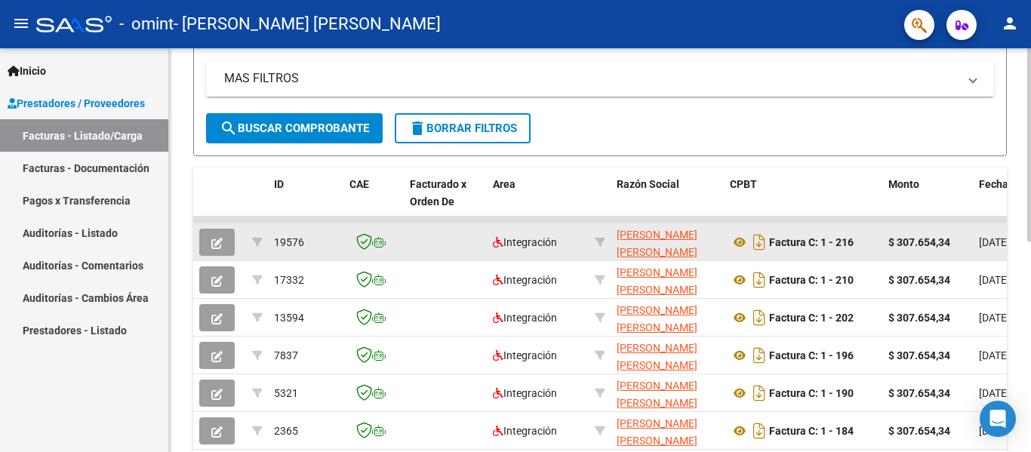
click at [285, 236] on span "19576" at bounding box center [289, 242] width 30 height 12
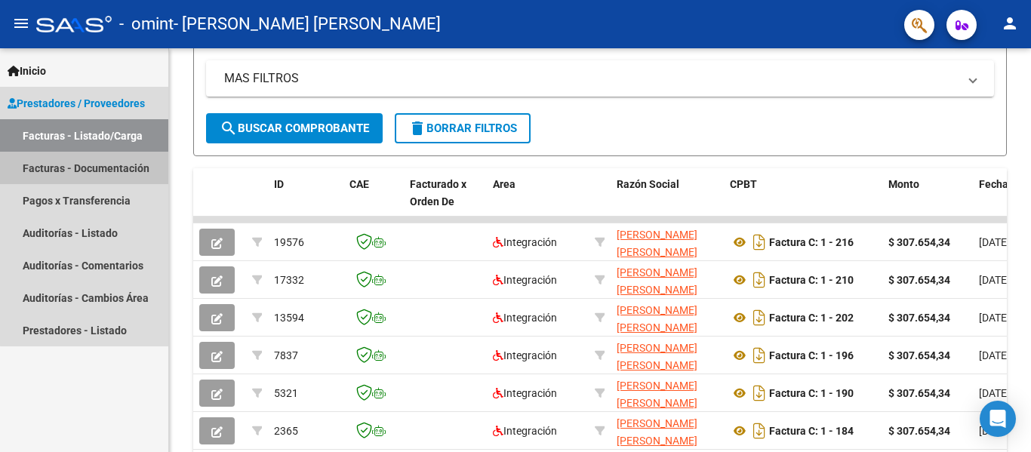
click at [137, 160] on link "Facturas - Documentación" at bounding box center [84, 168] width 168 height 32
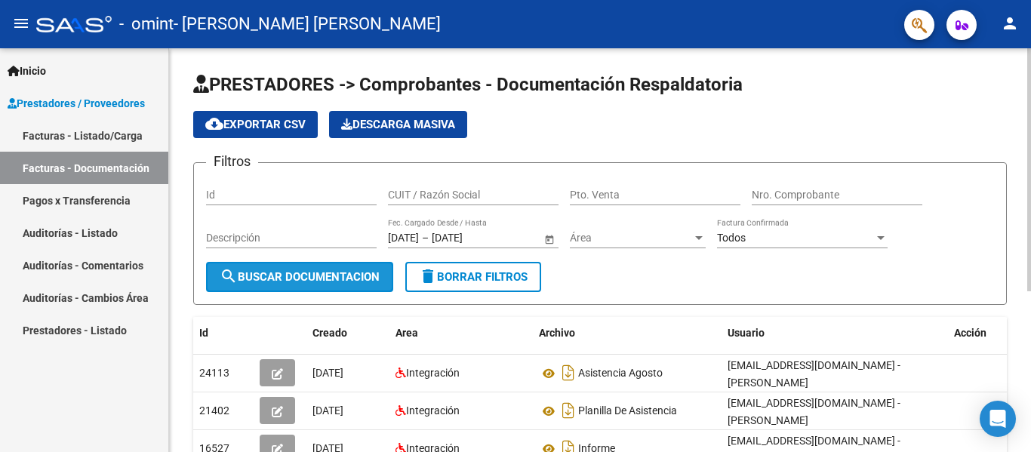
click at [330, 278] on span "search Buscar Documentacion" at bounding box center [300, 277] width 160 height 14
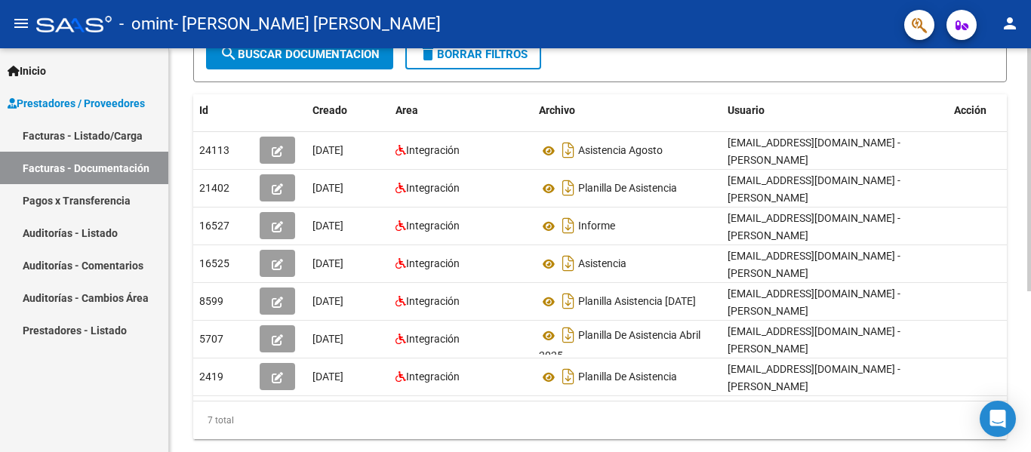
click at [1025, 422] on div "PRESTADORES -> Comprobantes - Documentación Respaldatoria cloud_download Export…" at bounding box center [601, 157] width 865 height 662
